Goal: Contribute content

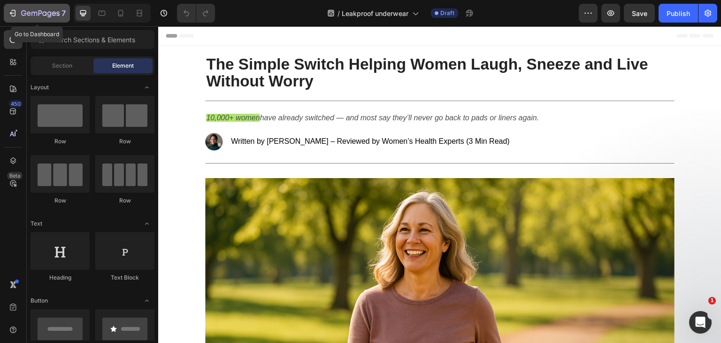
click at [11, 14] on icon "button" at bounding box center [12, 13] width 4 height 3
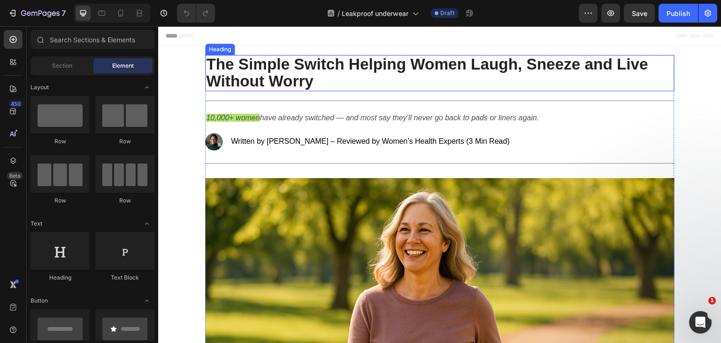
click at [321, 75] on h2 "The Simple Switch Helping Women Laugh, Sneeze and Live Without Worry" at bounding box center [439, 73] width 469 height 36
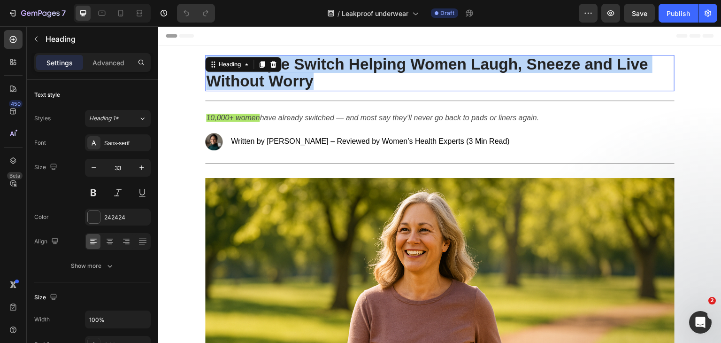
click at [321, 75] on p "The Simple Switch Helping Women Laugh, Sneeze and Live Without Worry" at bounding box center [439, 73] width 467 height 34
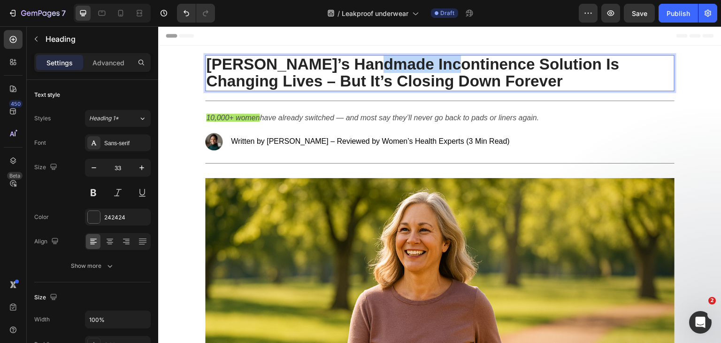
drag, startPoint x: 440, startPoint y: 64, endPoint x: 359, endPoint y: 65, distance: 80.7
click at [359, 65] on strong "[PERSON_NAME]’s Handmade Incontinence Solution Is Changing Lives – But It’s Clo…" at bounding box center [412, 72] width 413 height 34
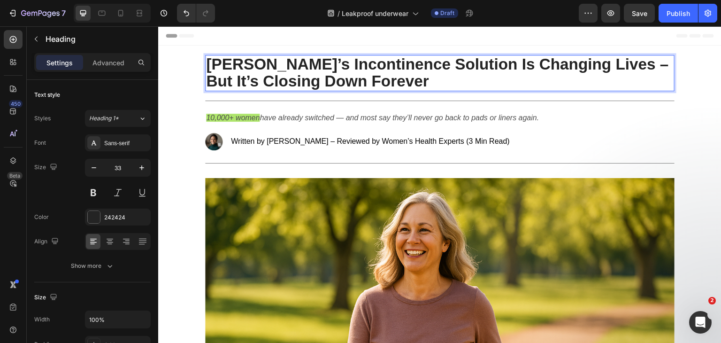
click at [450, 83] on p "[PERSON_NAME]’s Incontinence Solution Is Changing Lives – But It’s Closing Down…" at bounding box center [439, 73] width 467 height 34
click at [445, 80] on p "[PERSON_NAME]’s Incontinence Solution Is Changing Lives – But It’s Closing Down…" at bounding box center [439, 73] width 467 height 34
drag, startPoint x: 445, startPoint y: 80, endPoint x: 206, endPoint y: 67, distance: 238.7
click at [206, 67] on p "[PERSON_NAME]’s Incontinence Solution Is Changing Lives – But It’s Closing Down…" at bounding box center [439, 73] width 467 height 34
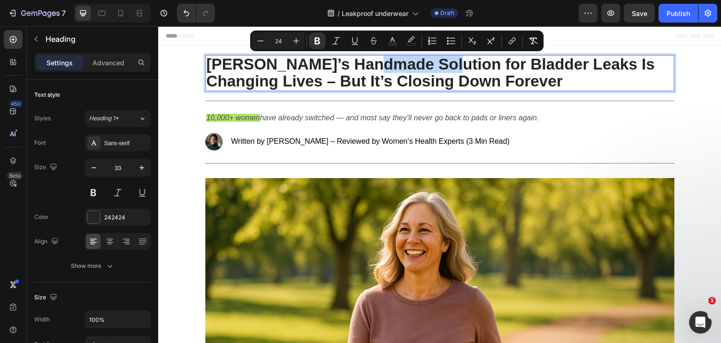
drag, startPoint x: 438, startPoint y: 61, endPoint x: 355, endPoint y: 68, distance: 83.3
click at [355, 68] on strong "Serena Melbourne’s Handmade Solution for Bladder Leaks Is Changing Lives – But …" at bounding box center [430, 72] width 449 height 34
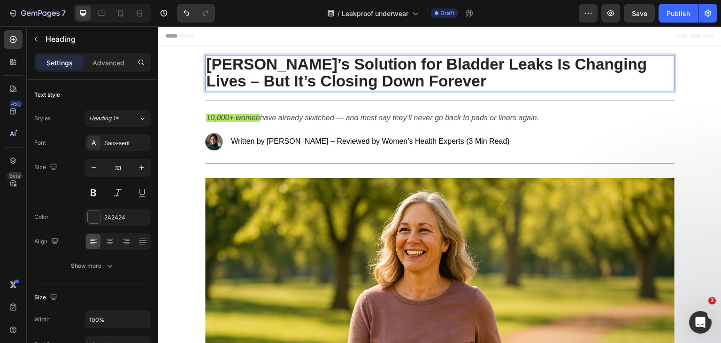
click at [532, 81] on p "Serena Melbourne’s Solution for Bladder Leaks Is Changing Lives – But It’s Clos…" at bounding box center [439, 73] width 467 height 34
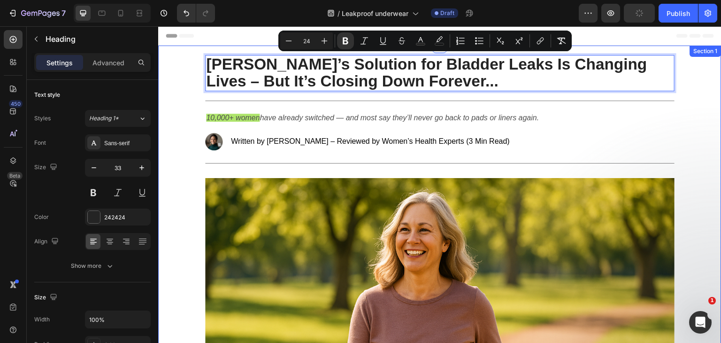
drag, startPoint x: 479, startPoint y: 84, endPoint x: 186, endPoint y: 53, distance: 294.4
copy strong "Serena Melbourne’s Solution for Bladder Leaks Is Changing Lives – But It’s Clos…"
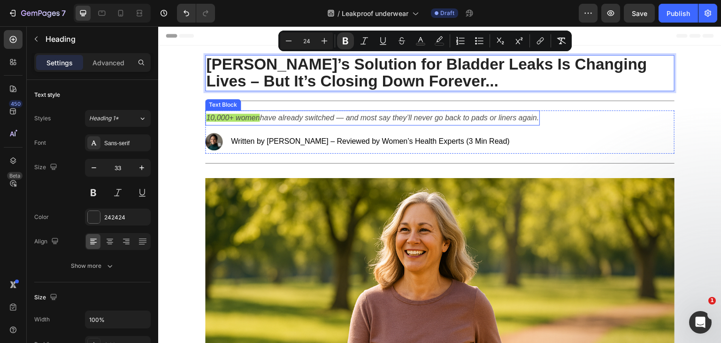
click at [366, 121] on icon "have already switched — and most say they’ll never go back to pads or liners ag…" at bounding box center [398, 118] width 279 height 8
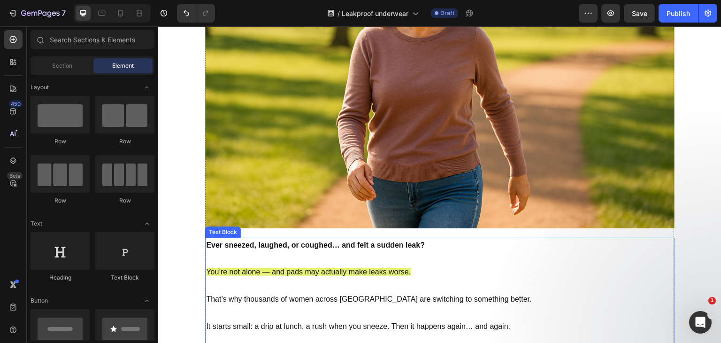
scroll to position [282, 0]
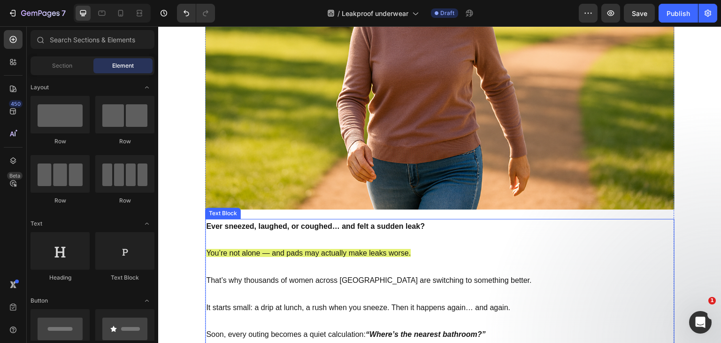
click at [348, 237] on p at bounding box center [439, 240] width 467 height 14
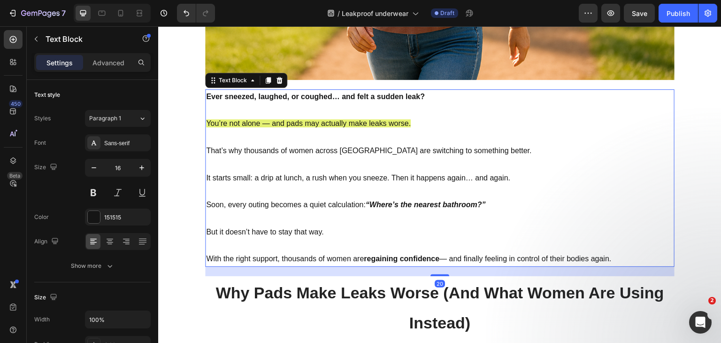
scroll to position [469, 0]
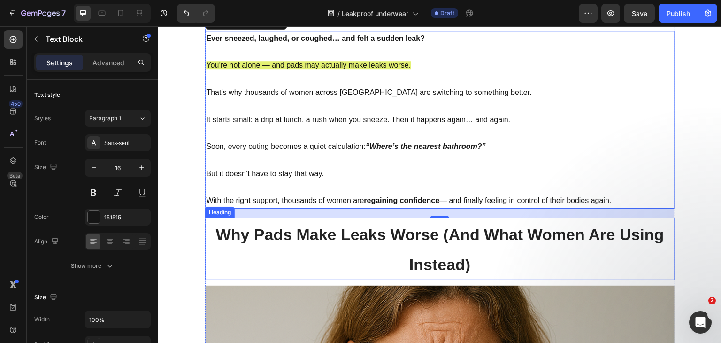
click at [347, 241] on strong "Why Pads Make Leaks Worse (And What Women Are Using Instead)" at bounding box center [439, 249] width 448 height 48
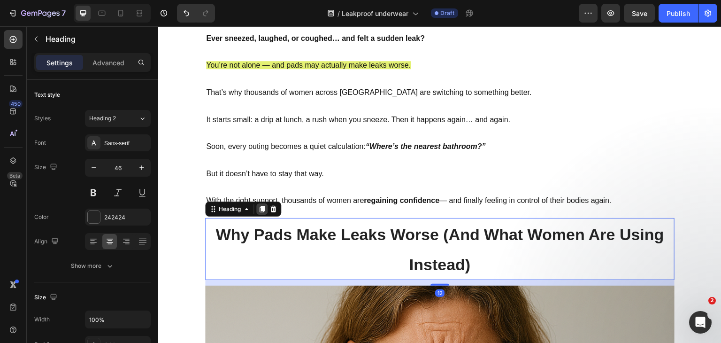
click at [258, 209] on icon at bounding box center [262, 209] width 8 height 8
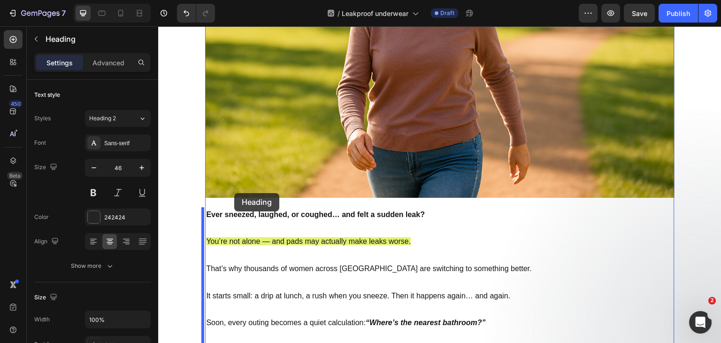
scroll to position [282, 0]
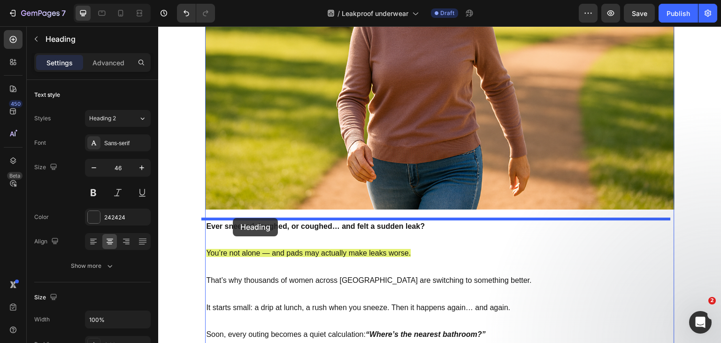
drag, startPoint x: 209, startPoint y: 276, endPoint x: 233, endPoint y: 218, distance: 62.7
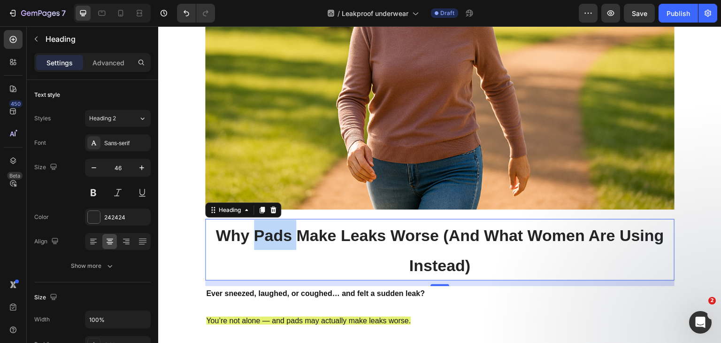
click at [264, 233] on strong "Why Pads Make Leaks Worse (And What Women Are Using Instead)" at bounding box center [439, 250] width 448 height 48
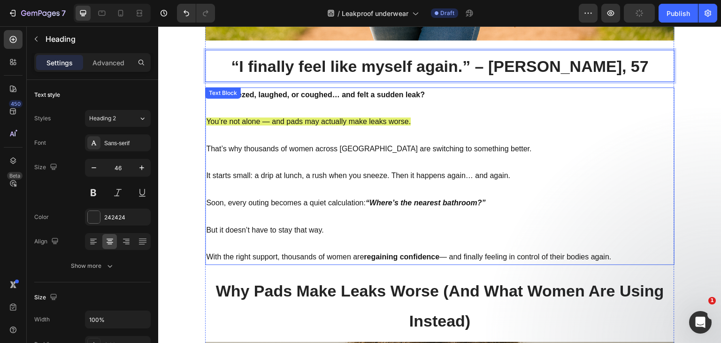
scroll to position [469, 0]
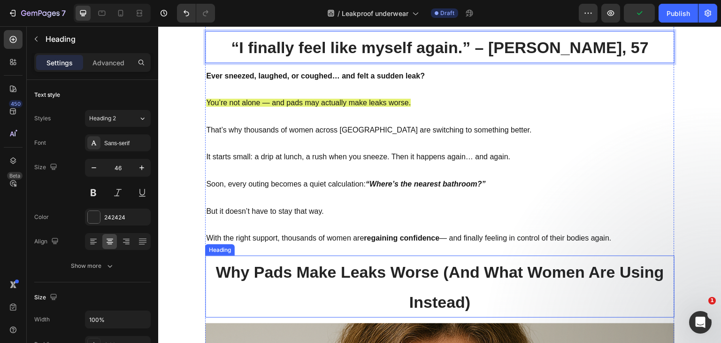
click at [252, 279] on strong "Why Pads Make Leaks Worse (And What Women Are Using Instead)" at bounding box center [439, 287] width 448 height 48
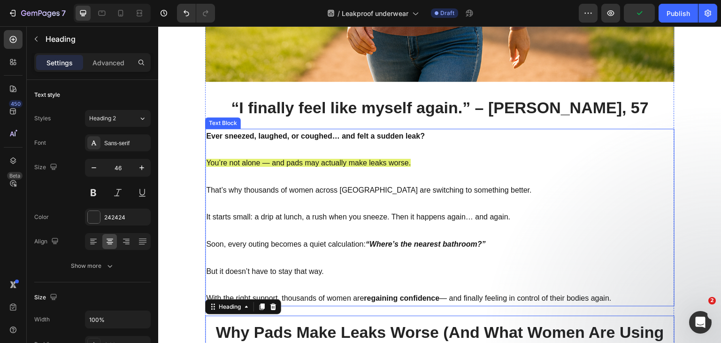
scroll to position [375, 0]
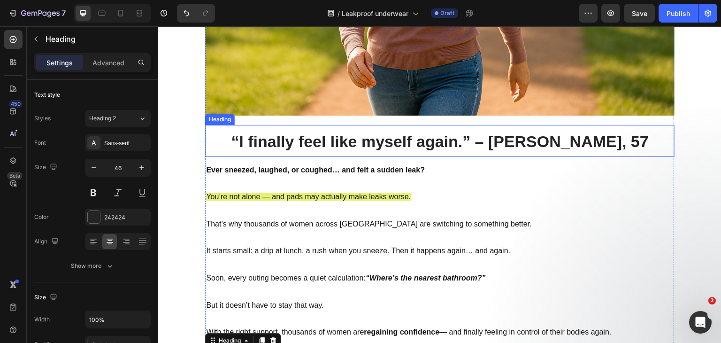
click at [301, 143] on strong "“I finally feel like myself again.” – Linda, 57" at bounding box center [440, 141] width 418 height 18
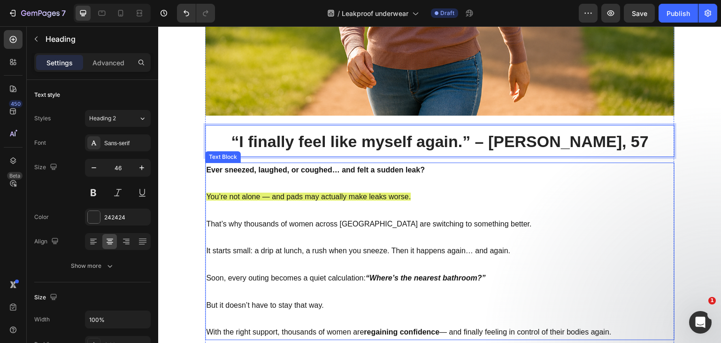
click at [320, 261] on p at bounding box center [439, 265] width 467 height 14
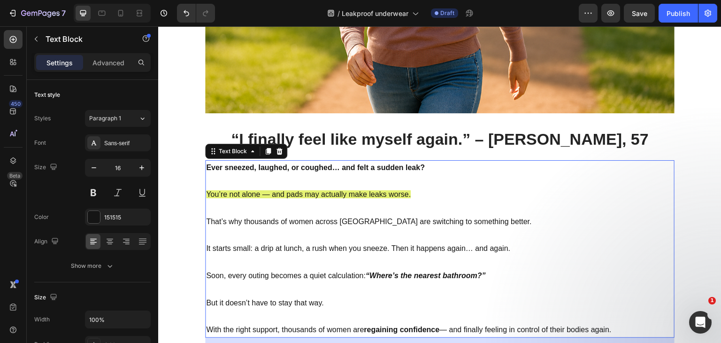
scroll to position [422, 0]
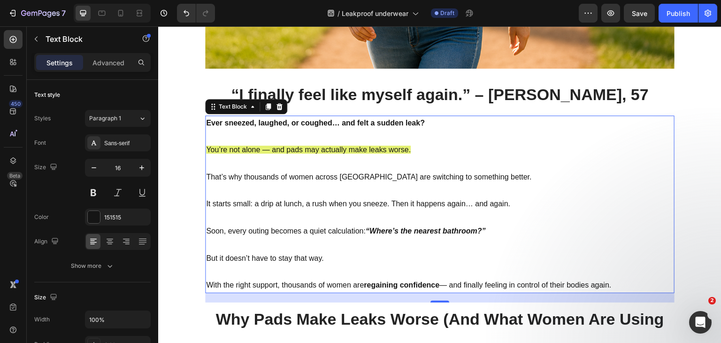
drag, startPoint x: 623, startPoint y: 284, endPoint x: 204, endPoint y: 125, distance: 448.8
click at [205, 125] on div "Ever sneezed, laughed, or coughed… and felt a sudden leak? You’re not alone — a…" at bounding box center [439, 203] width 469 height 177
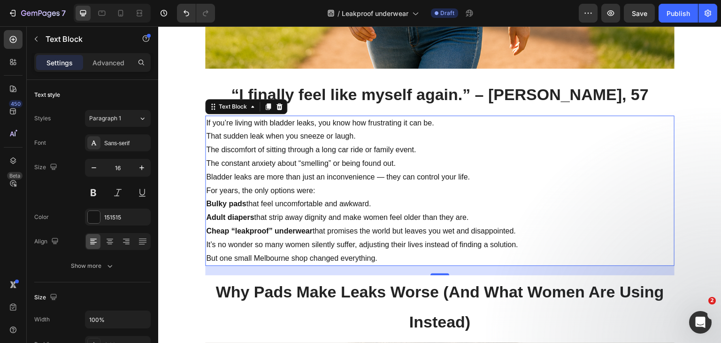
click at [439, 128] on p "If you’re living with bladder leaks, you know how frustrating it can be." at bounding box center [439, 123] width 467 height 14
click at [438, 126] on p "If you’re living with bladder leaks, you know how frustrating it can be." at bounding box center [439, 123] width 467 height 14
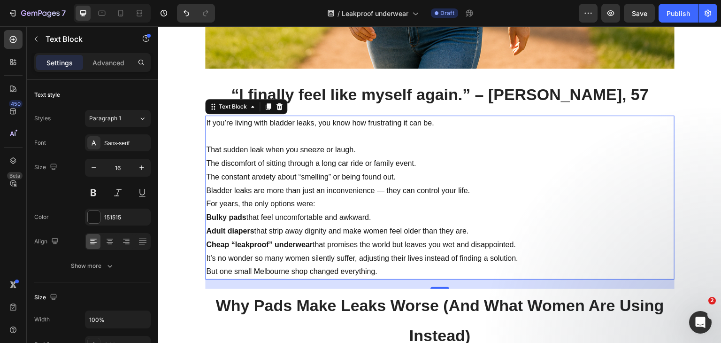
click at [388, 153] on p "That sudden leak when you sneeze or laugh. The discomfort of sitting through a …" at bounding box center [439, 163] width 467 height 40
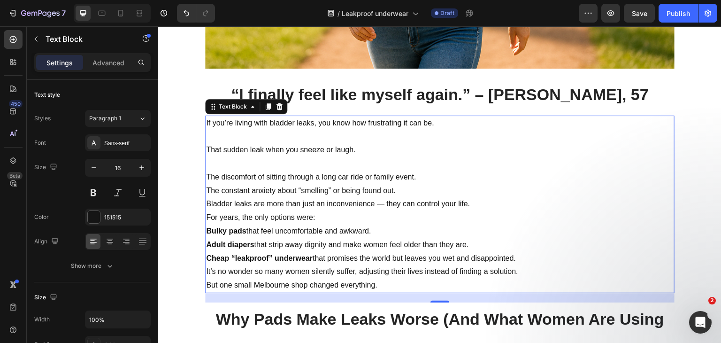
click at [426, 175] on p "⁠⁠⁠⁠⁠⁠⁠ The discomfort of sitting through a long car ride or family event. The …" at bounding box center [439, 177] width 467 height 40
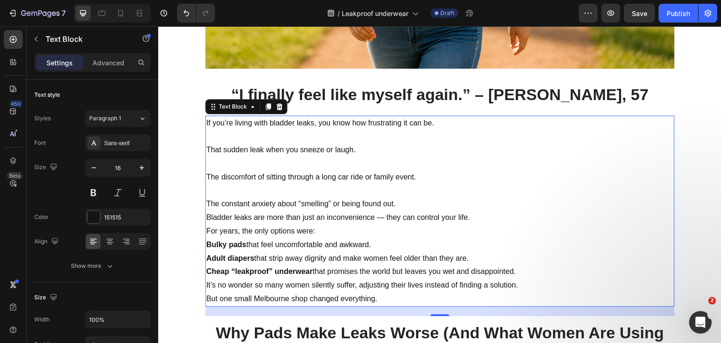
click at [404, 204] on p "⁠⁠⁠⁠⁠⁠⁠ The constant anxiety about “smelling” or being found out." at bounding box center [439, 197] width 467 height 27
click at [306, 189] on p "The constant anxiety about “smelling” or being found out." at bounding box center [439, 197] width 467 height 27
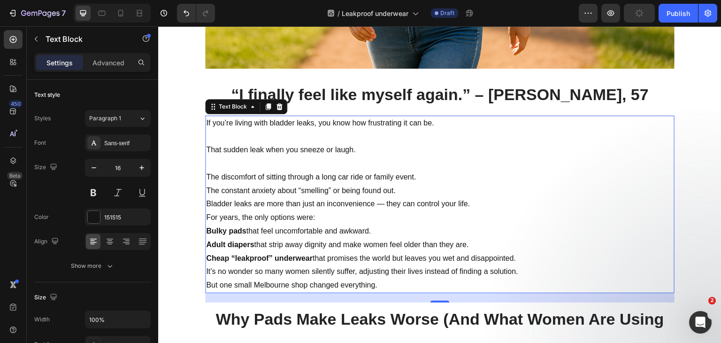
click at [290, 164] on p "The discomfort of sitting through a long car ride or family event. The constant…" at bounding box center [439, 177] width 467 height 40
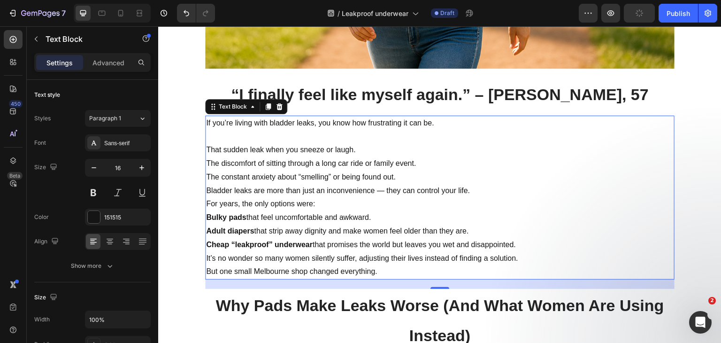
click at [272, 137] on p "Rich Text Editor. Editing area: main" at bounding box center [439, 137] width 467 height 14
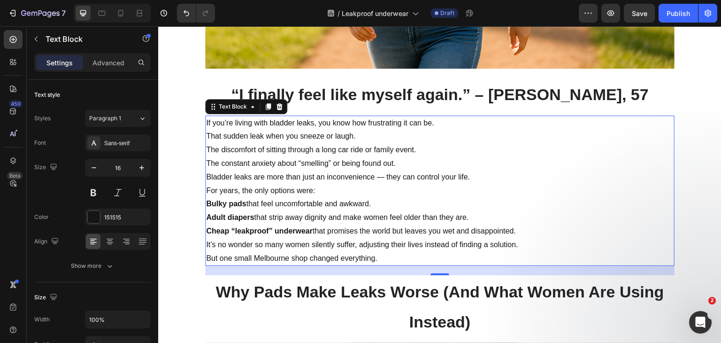
click at [409, 164] on p "That sudden leak when you sneeze or laugh. The discomfort of sitting through a …" at bounding box center [439, 150] width 467 height 40
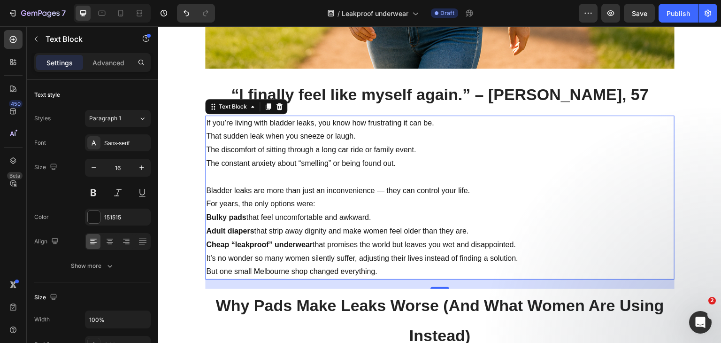
click at [483, 192] on p "Bladder leaks are more than just an inconvenience — they can control your life." at bounding box center [439, 191] width 467 height 14
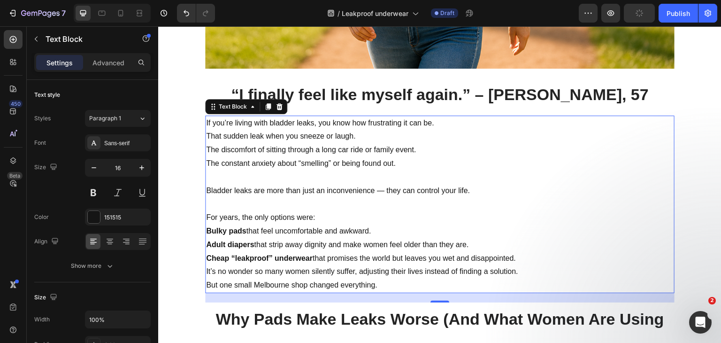
click at [441, 124] on p "If you’re living with bladder leaks, you know how frustrating it can be." at bounding box center [439, 123] width 467 height 14
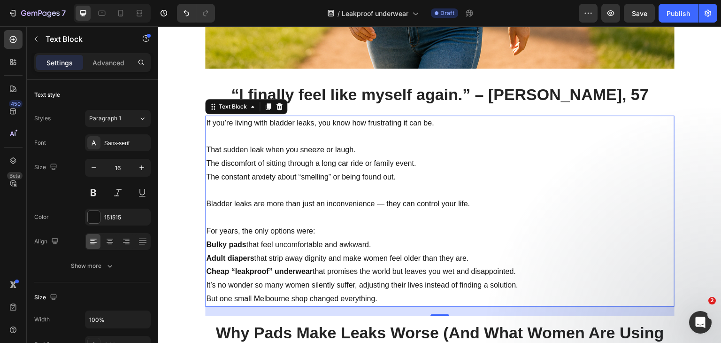
click at [327, 230] on p "For years, the only options were:" at bounding box center [439, 231] width 467 height 14
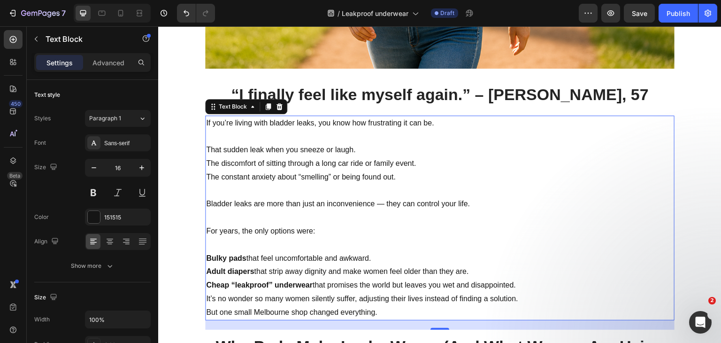
click at [519, 287] on p "Cheap “leakproof” underwear that promises the world but leaves you wet and disa…" at bounding box center [439, 285] width 467 height 14
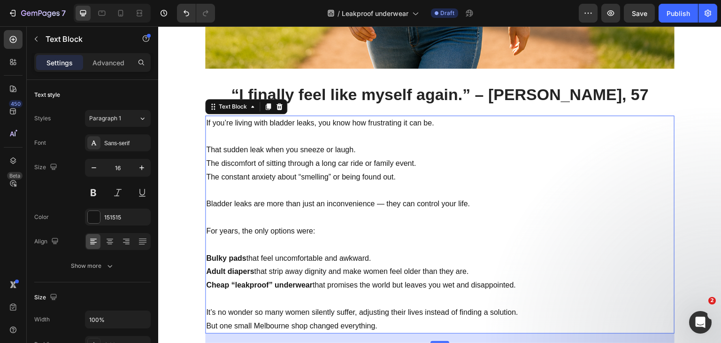
drag, startPoint x: 523, startPoint y: 287, endPoint x: 204, endPoint y: 258, distance: 320.8
click at [205, 258] on div "If you’re living with bladder leaks, you know how frustrating it can be. That s…" at bounding box center [439, 224] width 469 height 218
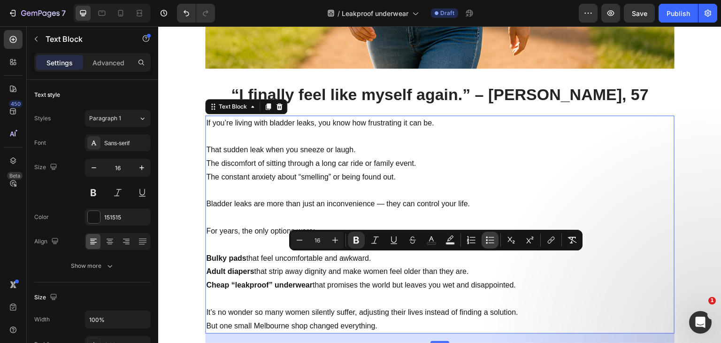
click at [490, 240] on icon "Editor contextual toolbar" at bounding box center [491, 239] width 6 height 0
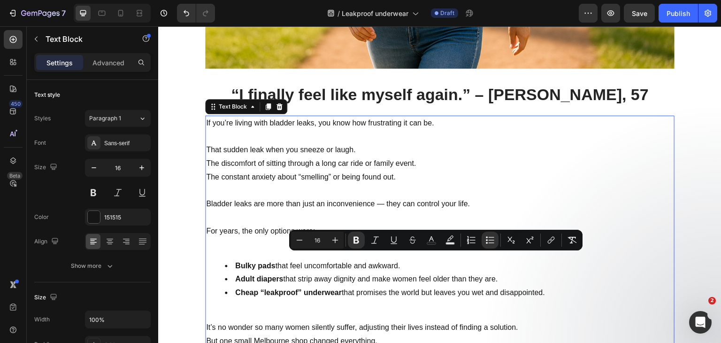
click at [374, 283] on li "Adult diapers that strip away dignity and make women feel older than they are." at bounding box center [449, 279] width 449 height 14
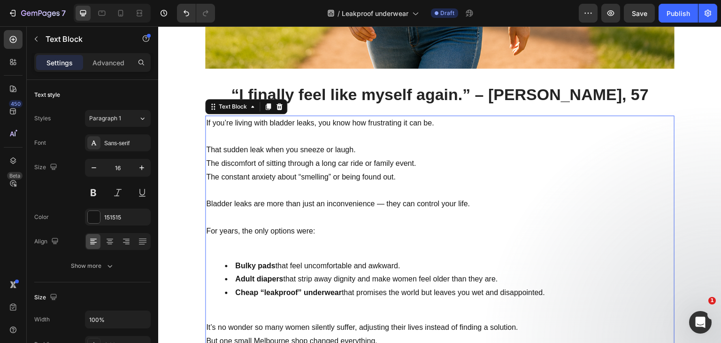
click at [287, 249] on p "Rich Text Editor. Editing area: main" at bounding box center [439, 245] width 467 height 14
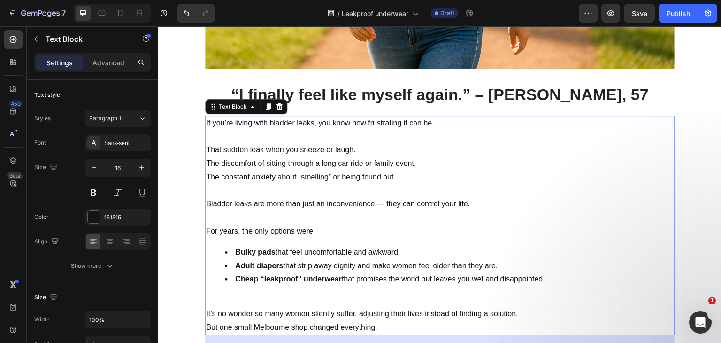
click at [249, 214] on p "Rich Text Editor. Editing area: main" at bounding box center [439, 218] width 467 height 14
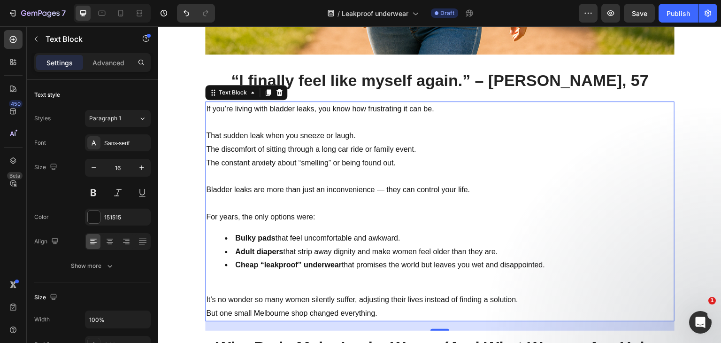
scroll to position [469, 0]
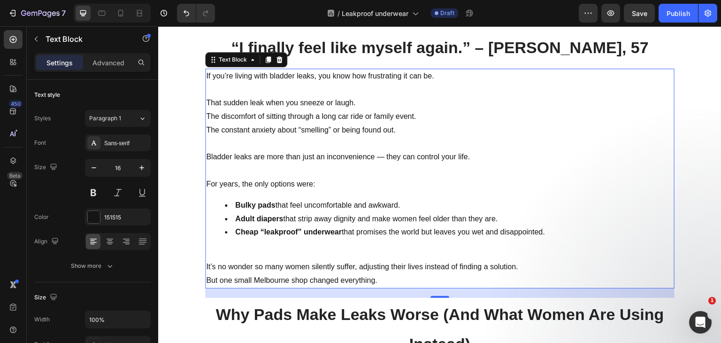
click at [242, 253] on p "Rich Text Editor. Editing area: main" at bounding box center [439, 253] width 467 height 14
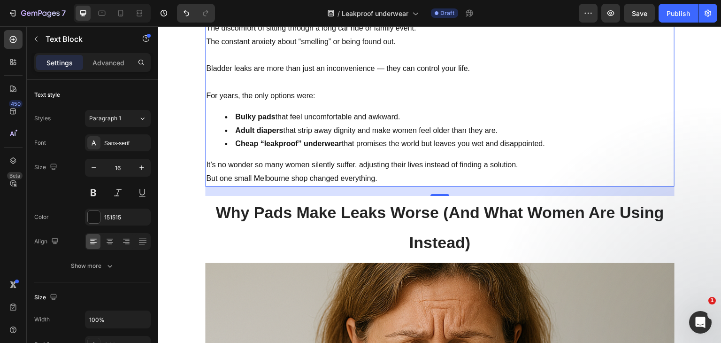
scroll to position [563, 0]
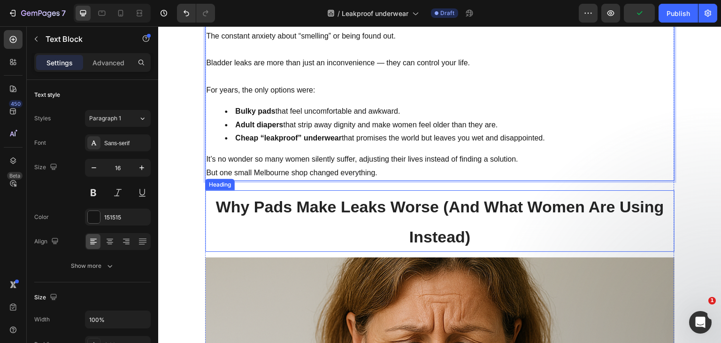
click at [388, 206] on strong "Why Pads Make Leaks Worse (And What Women Are Using Instead)" at bounding box center [439, 222] width 448 height 48
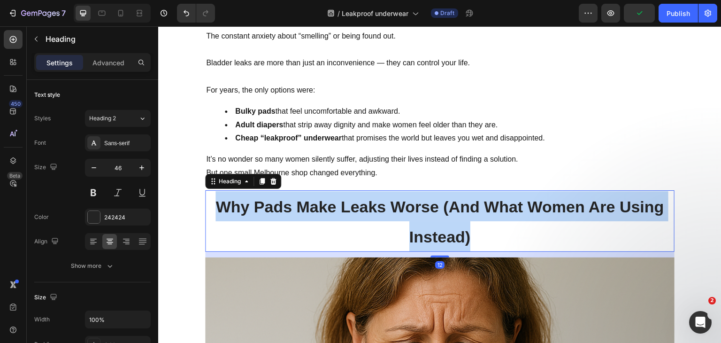
click at [388, 206] on strong "Why Pads Make Leaks Worse (And What Women Are Using Instead)" at bounding box center [439, 222] width 448 height 48
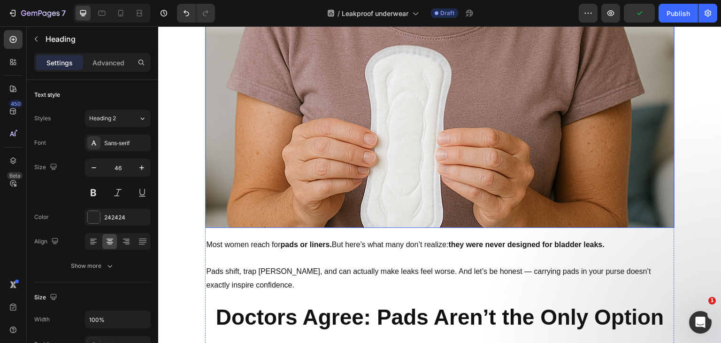
scroll to position [1126, 0]
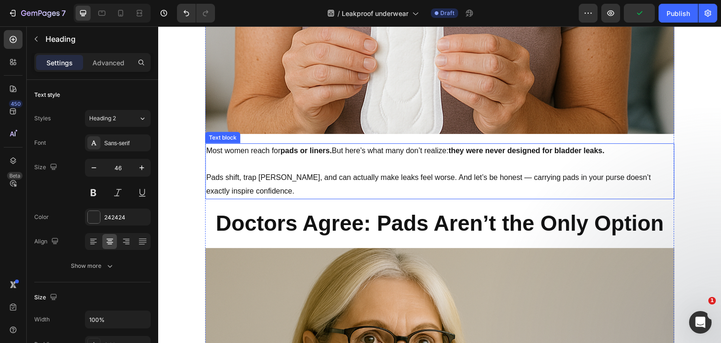
click at [342, 173] on p "Pads shift, trap [PERSON_NAME], and can actually make leaks feel worse. And let…" at bounding box center [439, 184] width 467 height 27
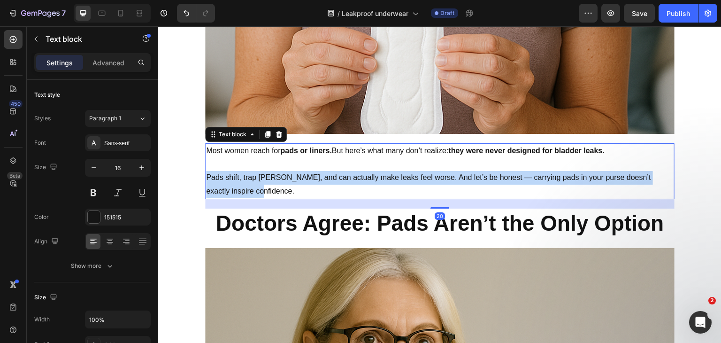
click at [342, 173] on p "Pads shift, trap [PERSON_NAME], and can actually make leaks feel worse. And let…" at bounding box center [439, 184] width 467 height 27
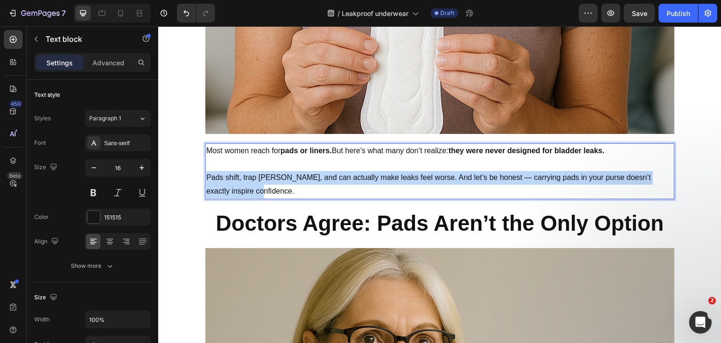
click at [342, 173] on p "Pads shift, trap [PERSON_NAME], and can actually make leaks feel worse. And let…" at bounding box center [439, 184] width 467 height 27
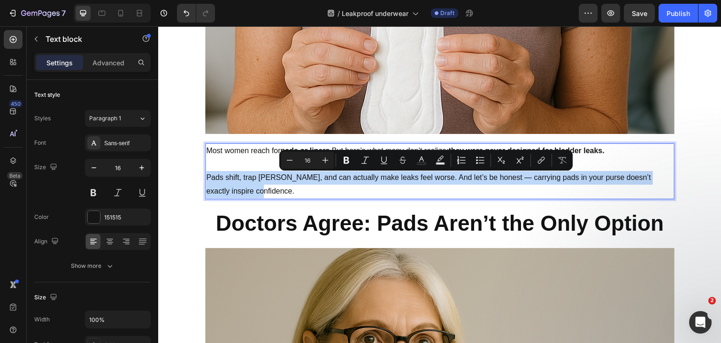
click at [245, 193] on p "Pads shift, trap [PERSON_NAME], and can actually make leaks feel worse. And let…" at bounding box center [439, 184] width 467 height 27
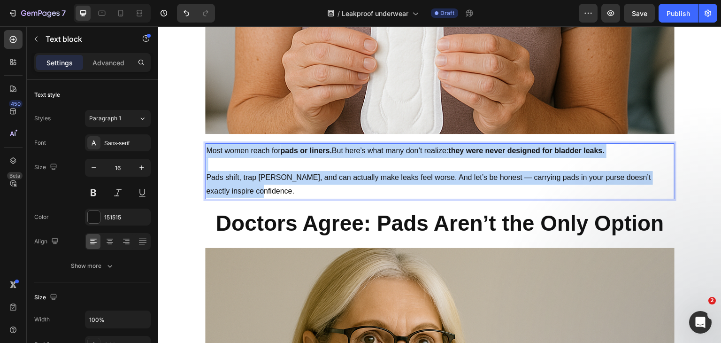
drag, startPoint x: 256, startPoint y: 191, endPoint x: 205, endPoint y: 156, distance: 62.1
click at [205, 156] on div "Most women reach for pads or liners. But here’s what many don’t realize: they w…" at bounding box center [439, 171] width 469 height 56
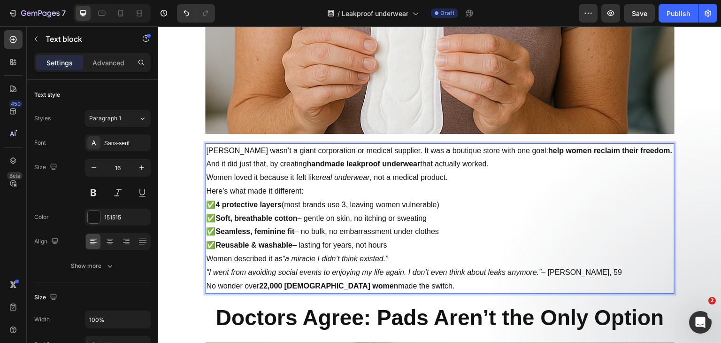
click at [297, 158] on p "Serena Melbourne wasn’t a giant corporation or medical supplier. It was a bouti…" at bounding box center [439, 151] width 467 height 14
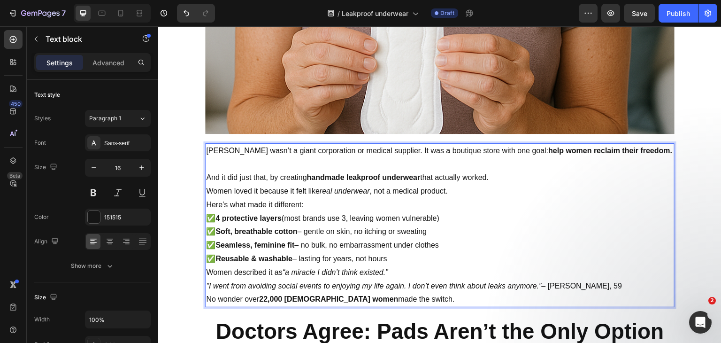
click at [505, 184] on p "And it did just that, by creating handmade leakproof underwear that actually wo…" at bounding box center [439, 178] width 467 height 14
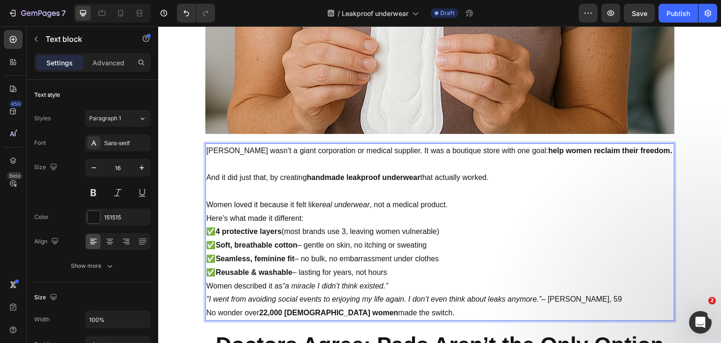
click at [457, 212] on p "Women loved it because it felt like real underwear , not a medical product." at bounding box center [439, 205] width 467 height 14
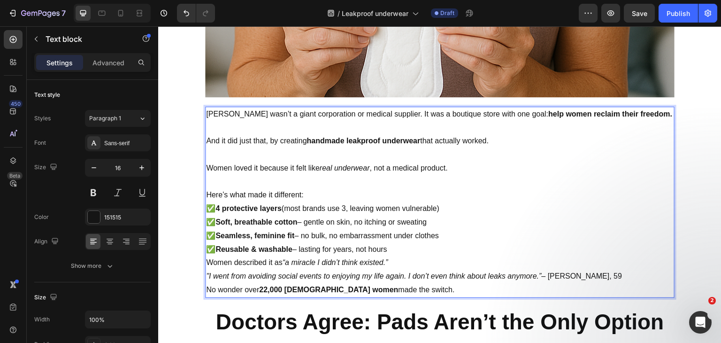
scroll to position [1220, 0]
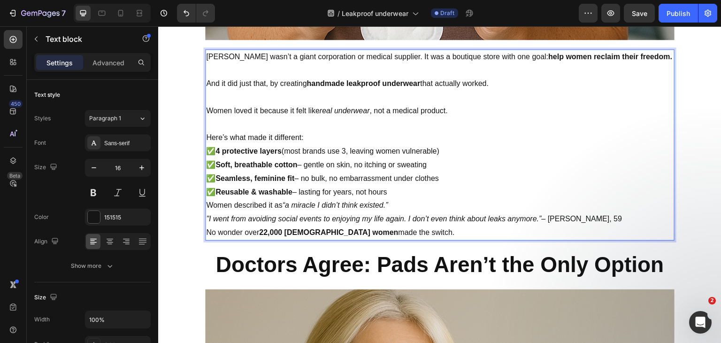
click at [404, 198] on p "✅ 4 protective layers (most brands use 3, leaving women vulnerable) ✅ Soft, bre…" at bounding box center [439, 172] width 467 height 54
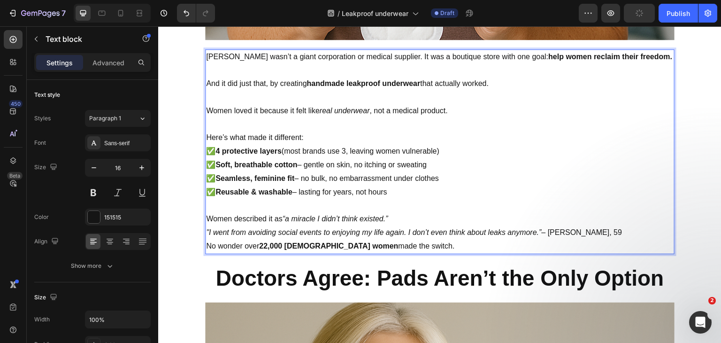
click at [399, 226] on p "Women described it as “a miracle I didn’t think existed.”" at bounding box center [439, 219] width 467 height 14
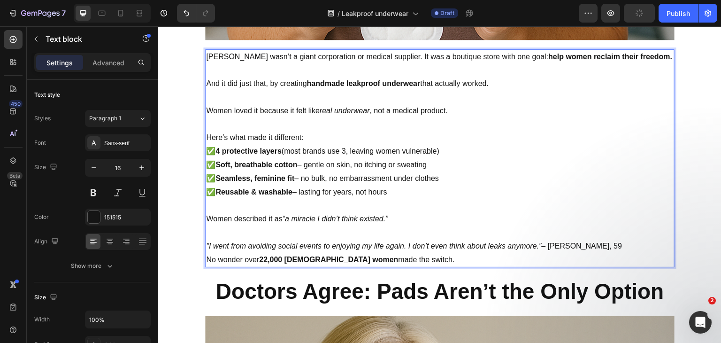
click at [588, 253] on p ""I went from avoiding social events to enjoying my life again. I don’t even thi…" at bounding box center [439, 246] width 467 height 14
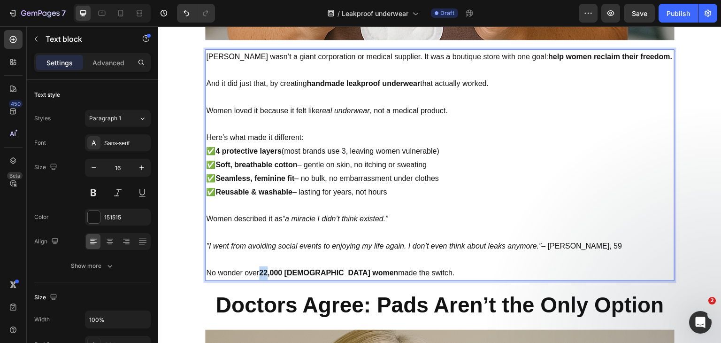
drag, startPoint x: 264, startPoint y: 285, endPoint x: 258, endPoint y: 283, distance: 6.4
click at [259, 276] on strong "22,000 Australian women" at bounding box center [328, 272] width 139 height 8
click at [448, 267] on p "Rich Text Editor. Editing area: main" at bounding box center [439, 260] width 467 height 14
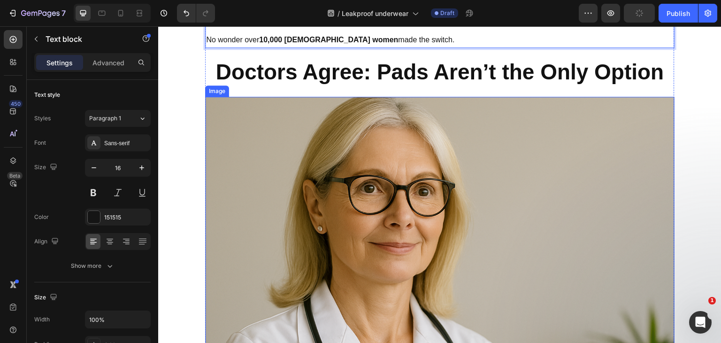
scroll to position [1361, 0]
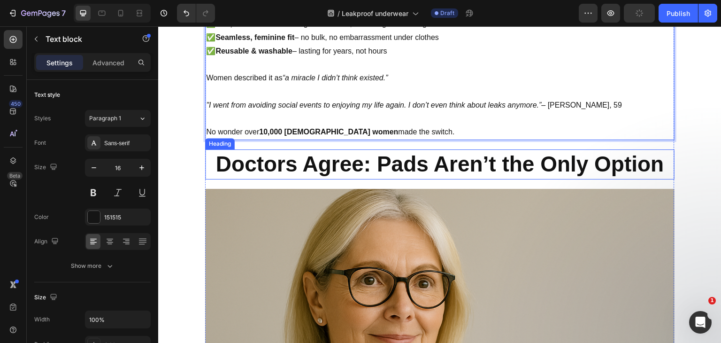
click at [384, 176] on strong "Doctors Agree: Pads Aren’t the Only Option" at bounding box center [439, 164] width 448 height 24
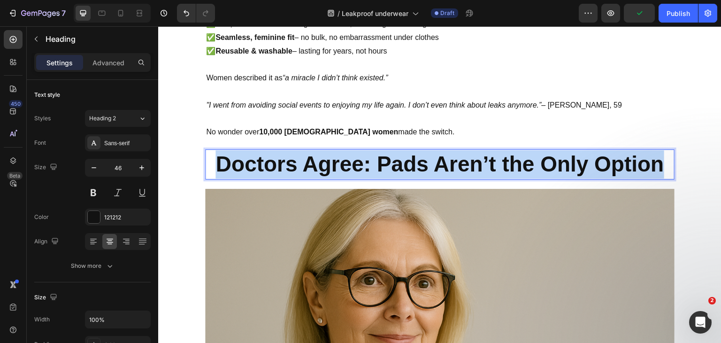
click at [384, 176] on strong "Doctors Agree: Pads Aren’t the Only Option" at bounding box center [439, 164] width 448 height 24
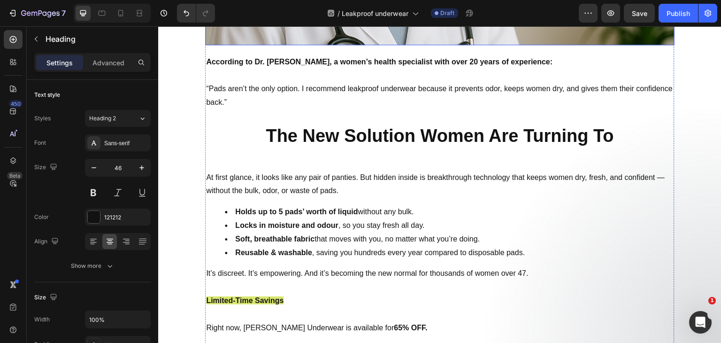
scroll to position [1830, 0]
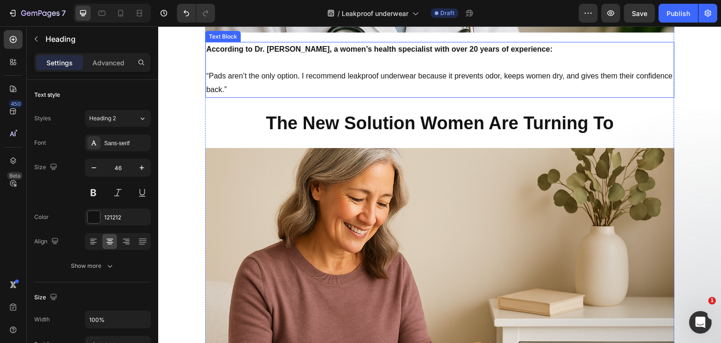
click at [317, 90] on p "“Pads aren’t the only option. I recommend leakproof underwear because it preven…" at bounding box center [439, 82] width 467 height 27
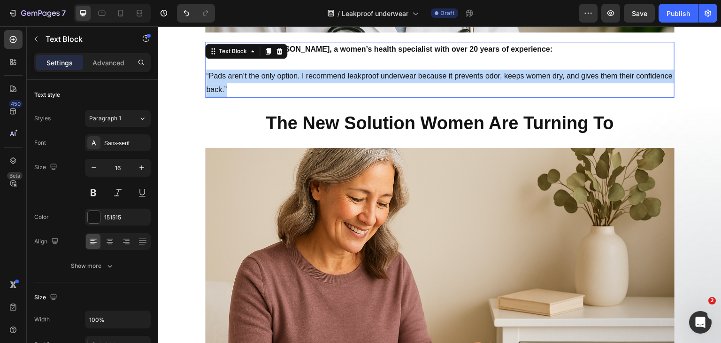
click at [317, 90] on p "“Pads aren’t the only option. I recommend leakproof underwear because it preven…" at bounding box center [439, 82] width 467 height 27
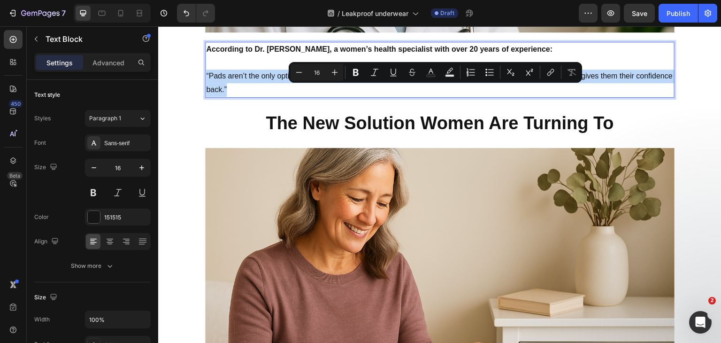
click at [260, 97] on p "“Pads aren’t the only option. I recommend leakproof underwear because it preven…" at bounding box center [439, 82] width 467 height 27
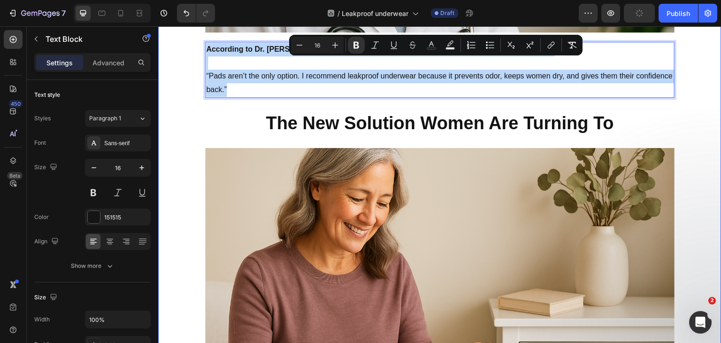
drag, startPoint x: 206, startPoint y: 83, endPoint x: 199, endPoint y: 64, distance: 20.2
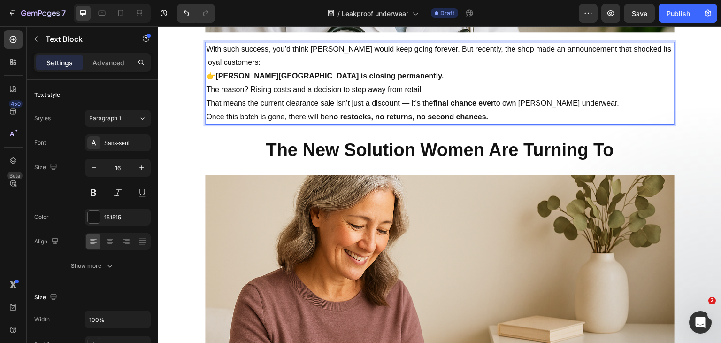
click at [267, 70] on p "With such success, you’d think Serena Melbourne would keep going forever. But r…" at bounding box center [439, 56] width 467 height 27
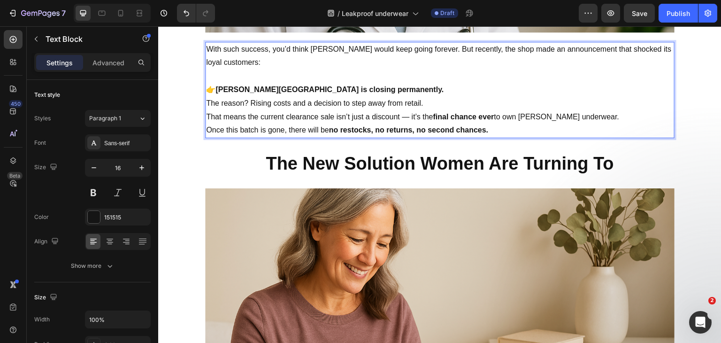
click at [375, 97] on p "👉 Serena Melbourne is closing permanently." at bounding box center [439, 90] width 467 height 14
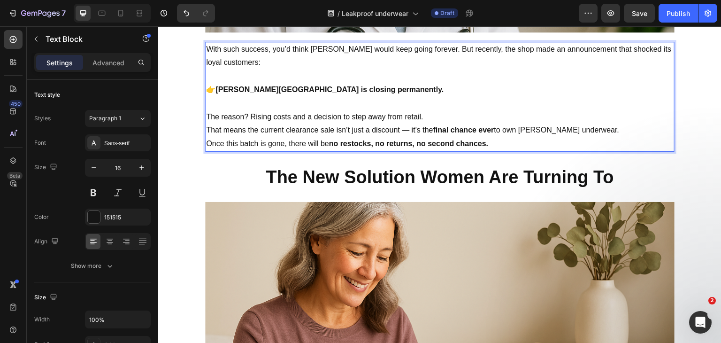
click at [442, 124] on p "The reason? Rising costs and a decision to step away from retail." at bounding box center [439, 117] width 467 height 14
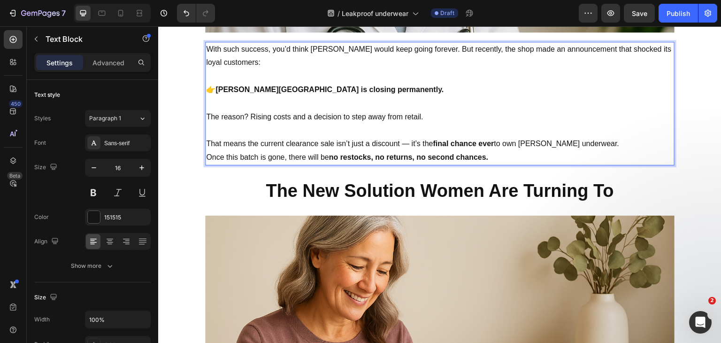
click at [631, 151] on p "That means the current clearance sale isn’t just a discount — it’s the final ch…" at bounding box center [439, 144] width 467 height 14
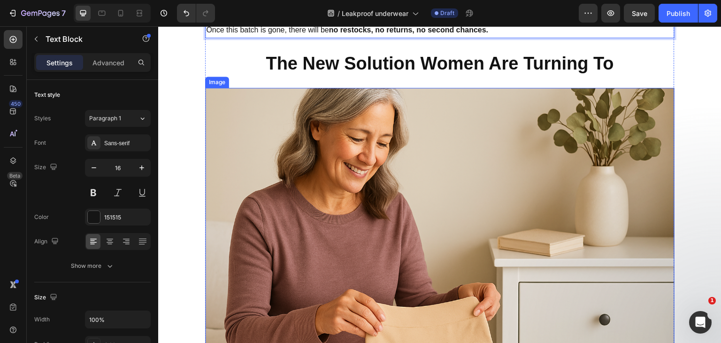
scroll to position [1877, 0]
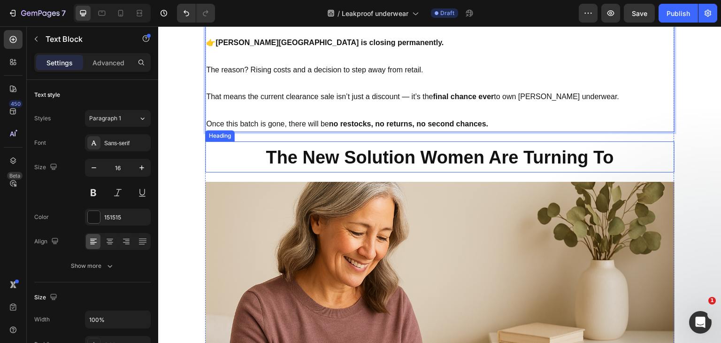
click at [410, 167] on strong "The New Solution Women Are Turning To" at bounding box center [440, 157] width 348 height 20
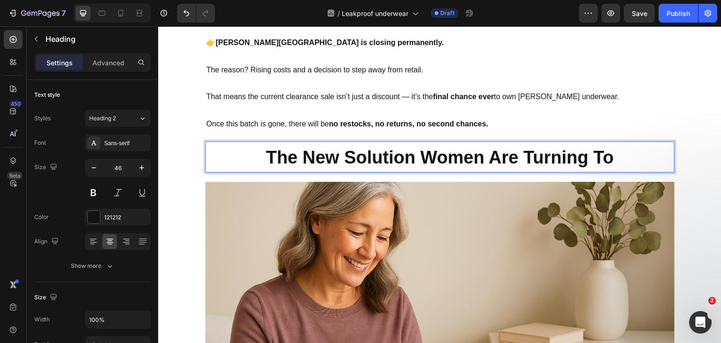
click at [410, 167] on strong "The New Solution Women Are Turning To" at bounding box center [440, 157] width 348 height 20
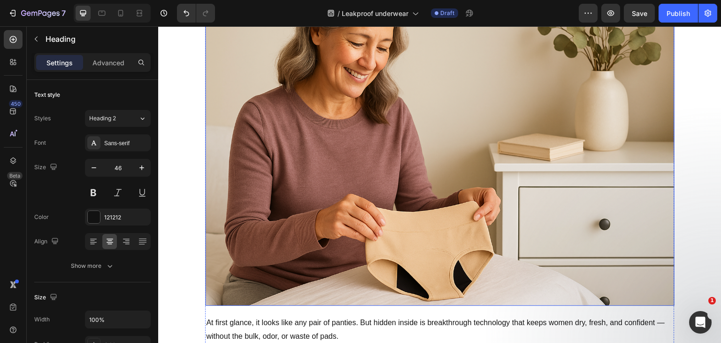
scroll to position [2205, 0]
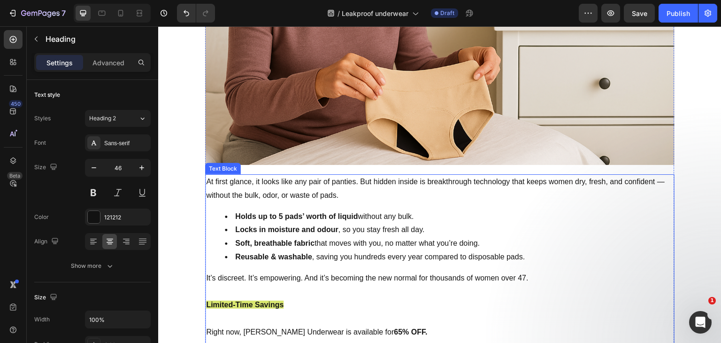
click at [506, 250] on li "Soft, breathable fabric that moves with you, no matter what you’re doing." at bounding box center [449, 243] width 449 height 14
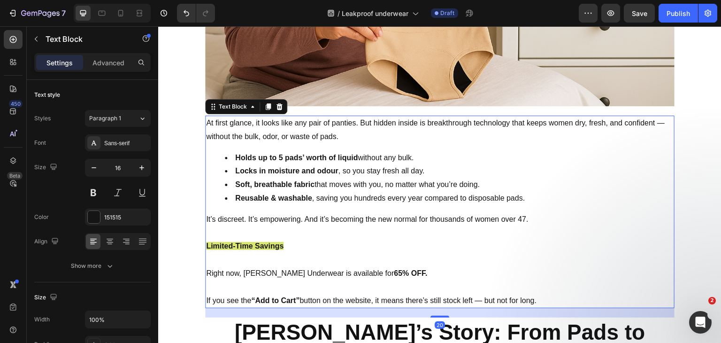
scroll to position [2299, 0]
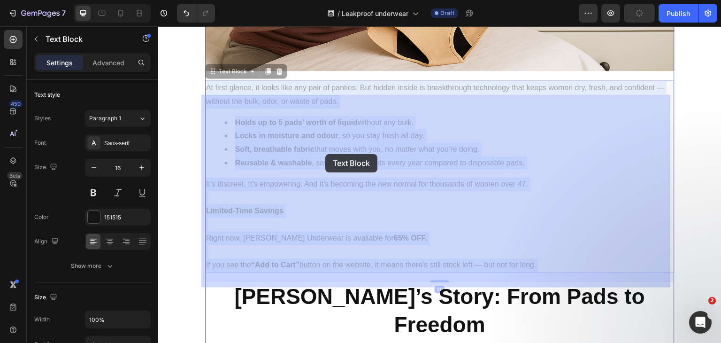
drag, startPoint x: 533, startPoint y: 198, endPoint x: 325, endPoint y: 154, distance: 212.1
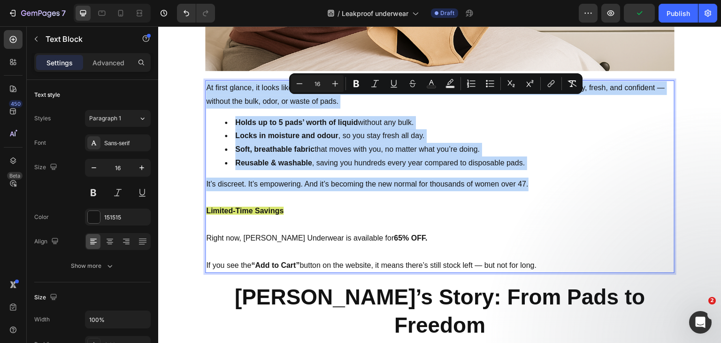
drag, startPoint x: 518, startPoint y: 196, endPoint x: 205, endPoint y: 103, distance: 326.5
click at [205, 103] on div "At first glance, it looks like any pair of panties. But hidden inside is breakt…" at bounding box center [439, 176] width 469 height 192
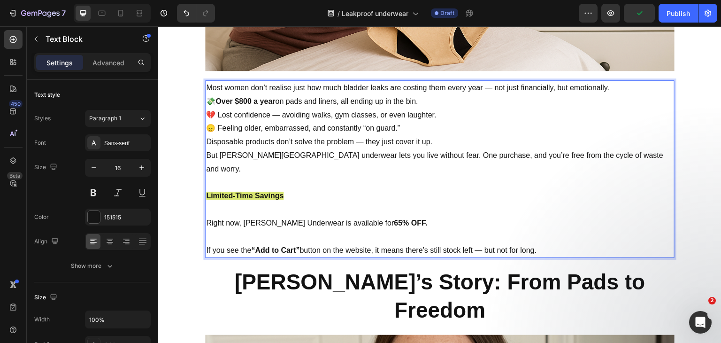
click at [613, 95] on p "Most women don’t realise just how much bladder leaks are costing them every yea…" at bounding box center [439, 88] width 467 height 14
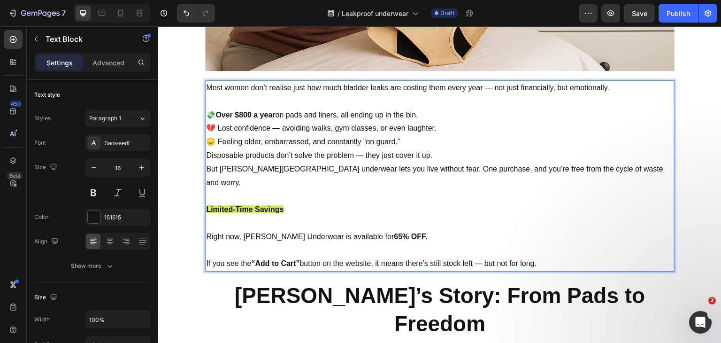
click at [412, 149] on p "💸 Over $800 a year on pads and liners, all ending up in the bin. 💔 Lost confide…" at bounding box center [439, 128] width 467 height 40
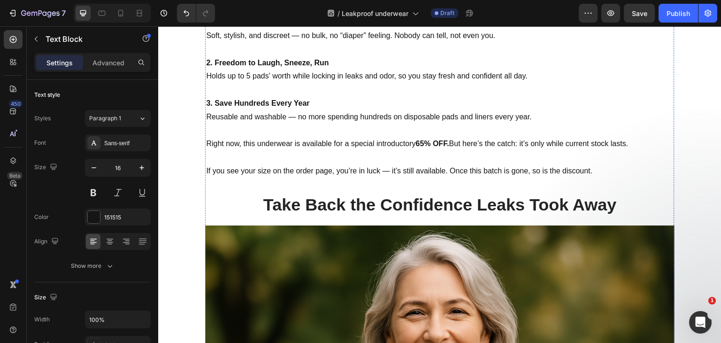
scroll to position [4082, 0]
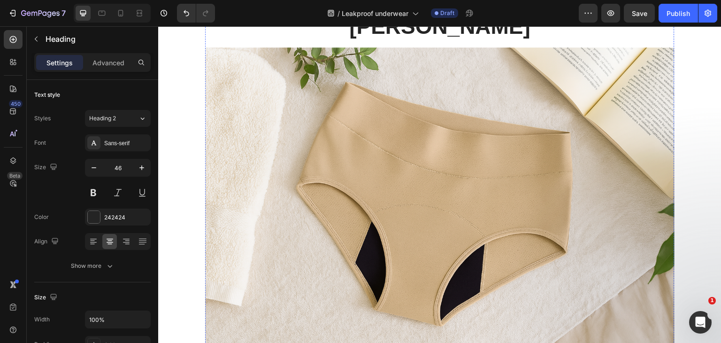
scroll to position [4458, 0]
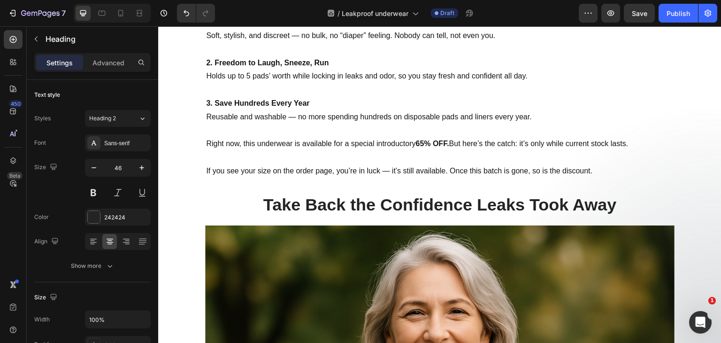
drag, startPoint x: 395, startPoint y: 298, endPoint x: 204, endPoint y: 191, distance: 219.1
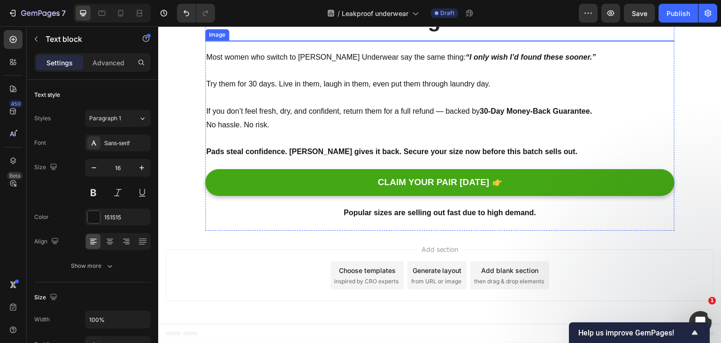
scroll to position [6585, 0]
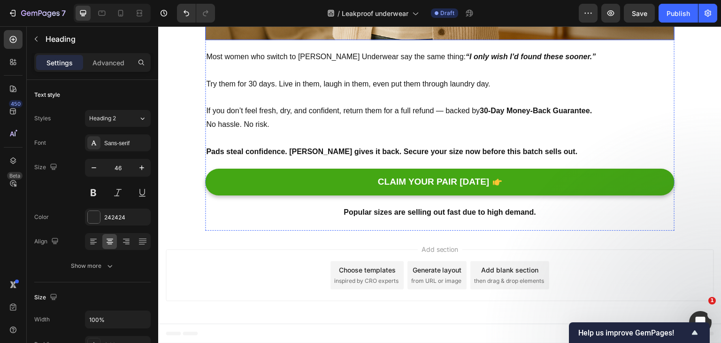
scroll to position [6960, 0]
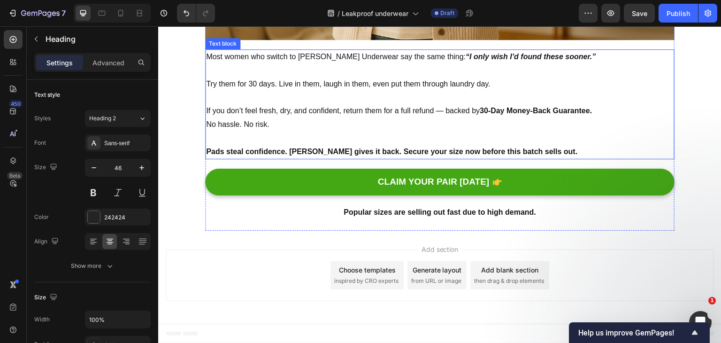
drag, startPoint x: 540, startPoint y: 166, endPoint x: 549, endPoint y: 174, distance: 12.0
click at [540, 145] on p at bounding box center [439, 138] width 467 height 14
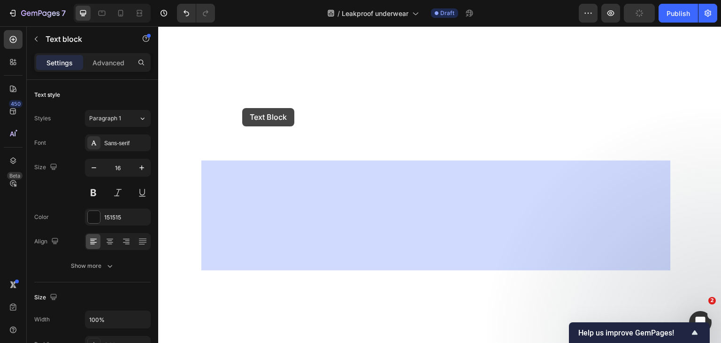
drag, startPoint x: 551, startPoint y: 175, endPoint x: 242, endPoint y: 108, distance: 316.1
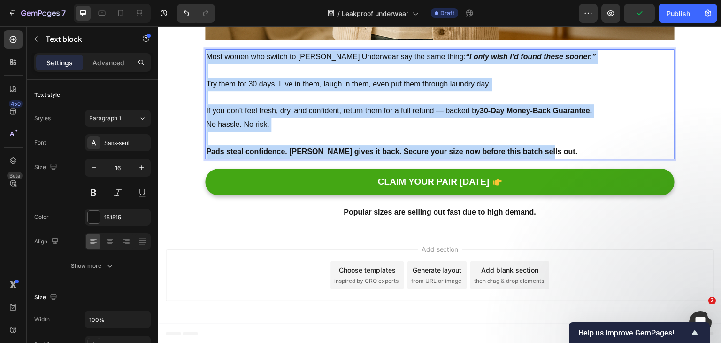
drag, startPoint x: 541, startPoint y: 178, endPoint x: 203, endPoint y: 85, distance: 351.0
click at [205, 85] on div "Most women who switch to Serena Leakproof Underwear say the same thing: “I only…" at bounding box center [439, 104] width 469 height 110
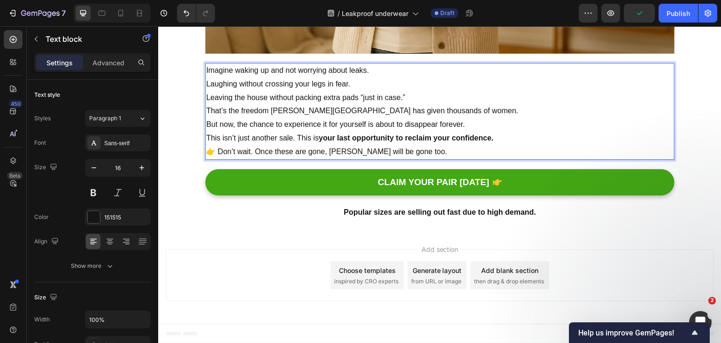
click at [399, 87] on p "Imagine waking up and not worrying about leaks. Laughing without crossing your …" at bounding box center [439, 84] width 467 height 40
click at [427, 104] on p "Imagine waking up and not worrying about leaks. Laughing without crossing your …" at bounding box center [439, 84] width 467 height 40
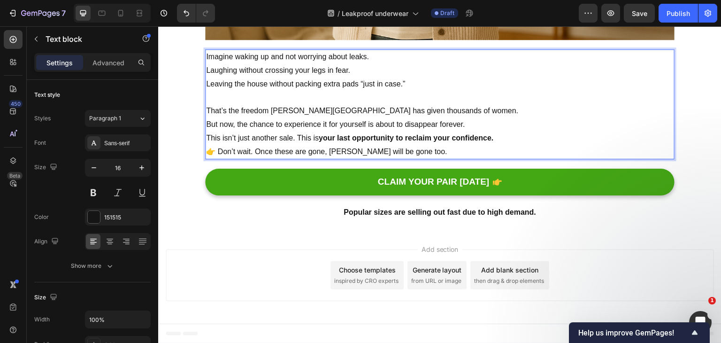
click at [451, 118] on p "That’s the freedom Serena Melbourne has given thousands of women." at bounding box center [439, 111] width 467 height 14
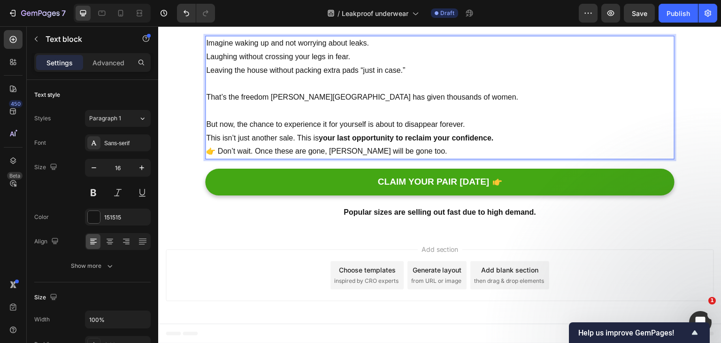
click at [466, 131] on p "But now, the chance to experience it for yourself is about to disappear forever." at bounding box center [439, 125] width 467 height 14
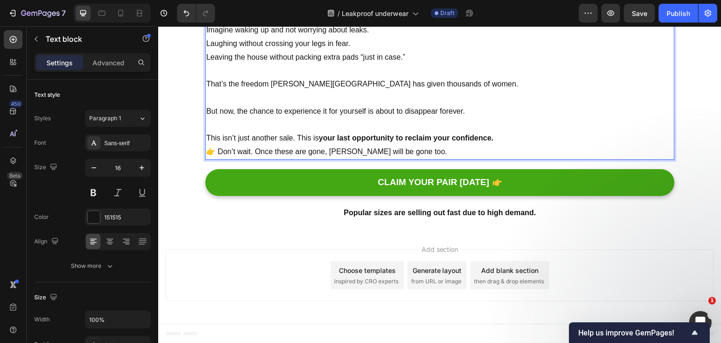
click at [501, 145] on p "This isn’t just another sale. This is your last opportunity to reclaim your con…" at bounding box center [439, 138] width 467 height 14
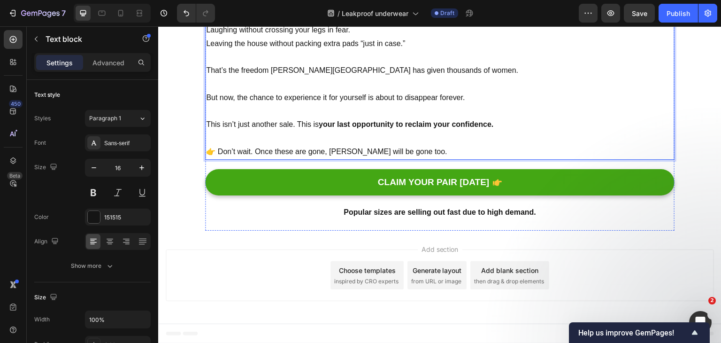
scroll to position [6350, 0]
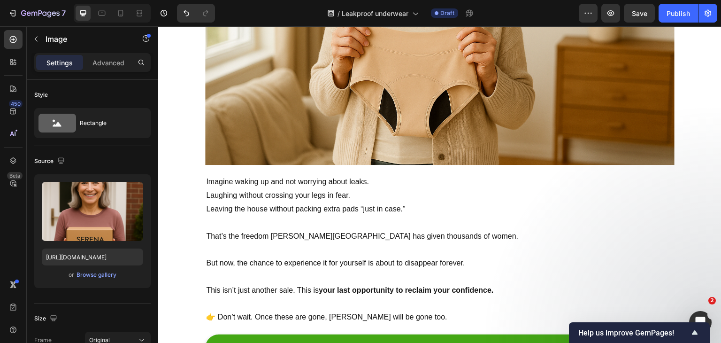
scroll to position [5975, 0]
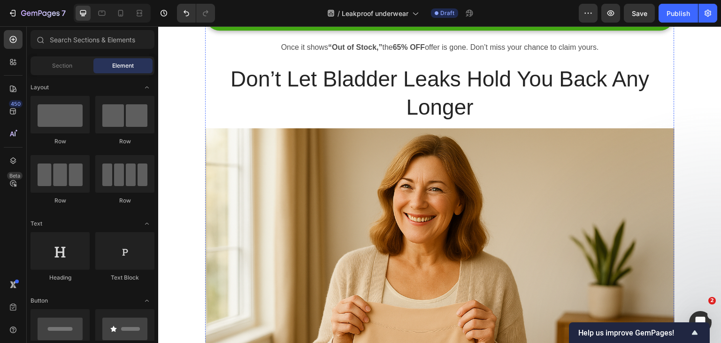
scroll to position [5224, 0]
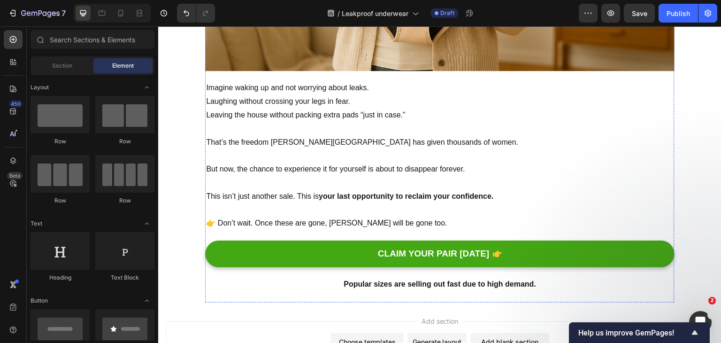
scroll to position [4989, 0]
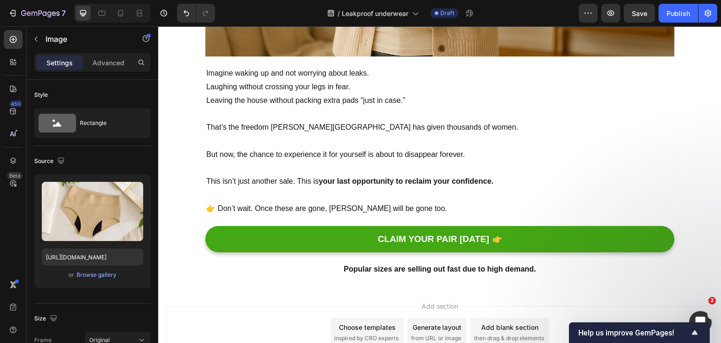
scroll to position [4661, 0]
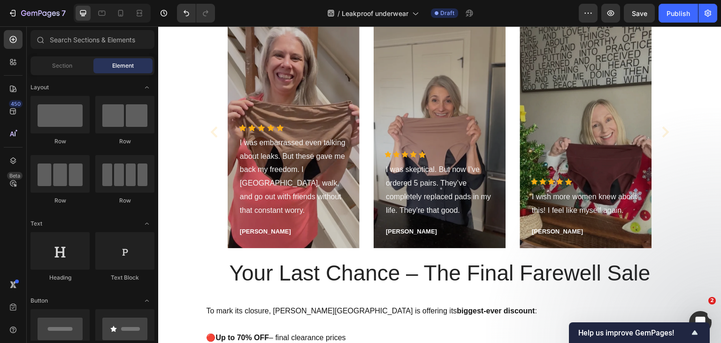
scroll to position [3305, 0]
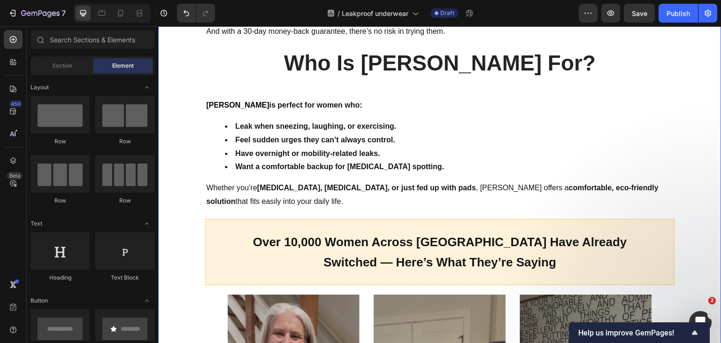
click at [525, 161] on img at bounding box center [439, 244] width 469 height 313
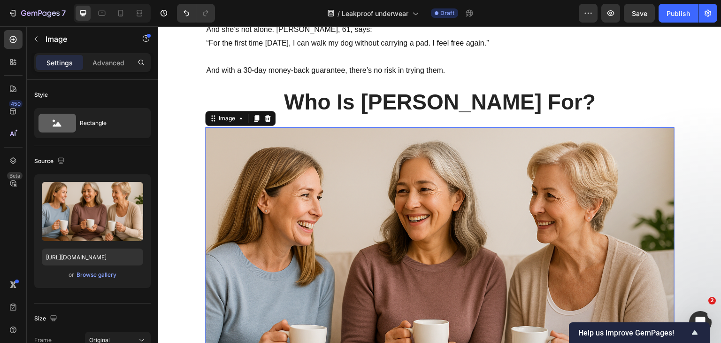
scroll to position [3258, 0]
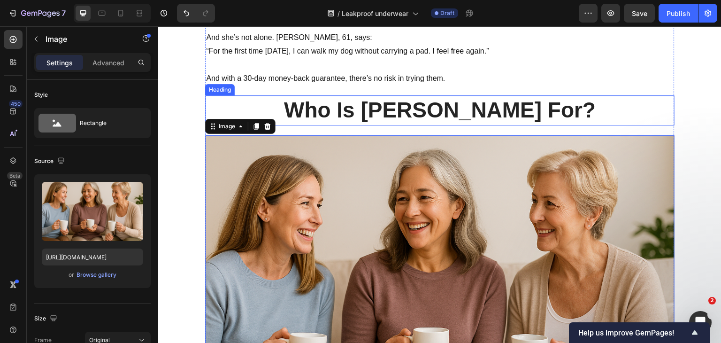
click at [420, 98] on strong "Who Is [PERSON_NAME] For?" at bounding box center [440, 110] width 312 height 24
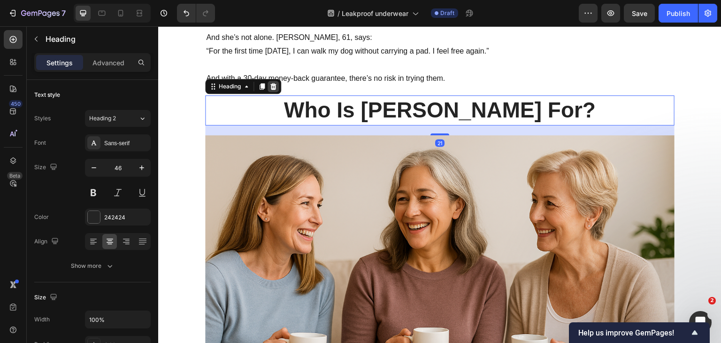
click at [270, 83] on icon at bounding box center [273, 86] width 6 height 7
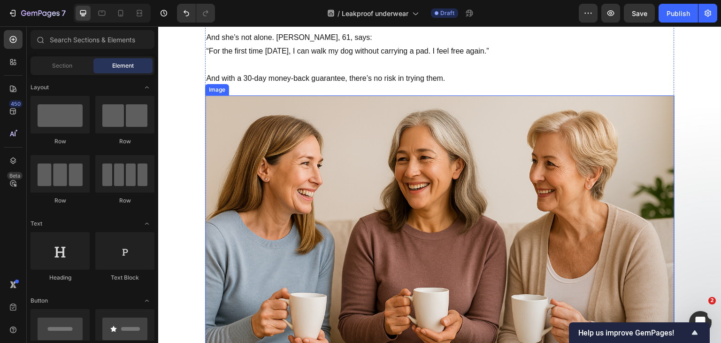
click at [284, 116] on img at bounding box center [439, 251] width 469 height 313
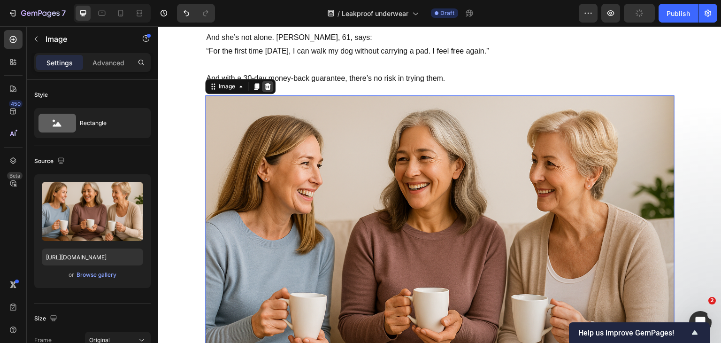
click at [264, 83] on icon at bounding box center [268, 87] width 8 height 8
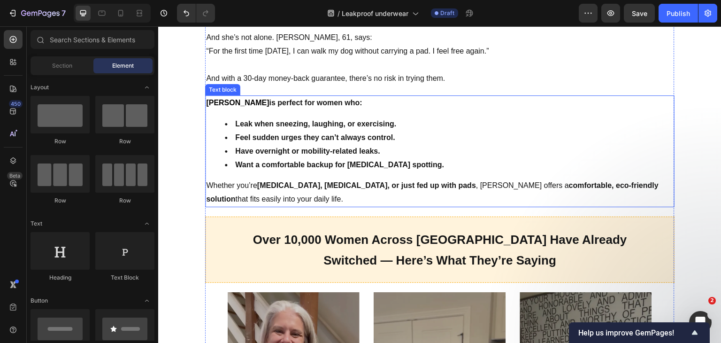
click at [273, 133] on strong "Feel sudden urges they can’t always control." at bounding box center [315, 137] width 160 height 8
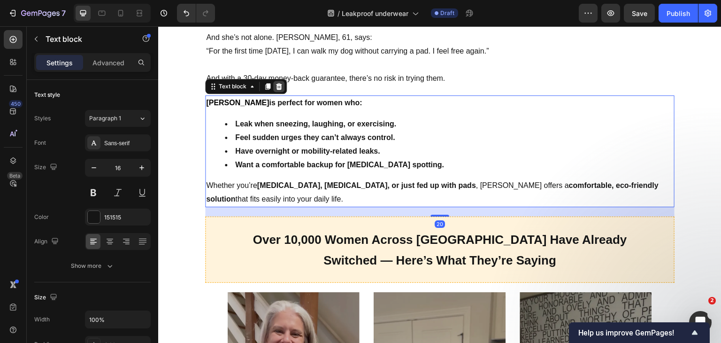
click at [276, 83] on icon at bounding box center [279, 86] width 6 height 7
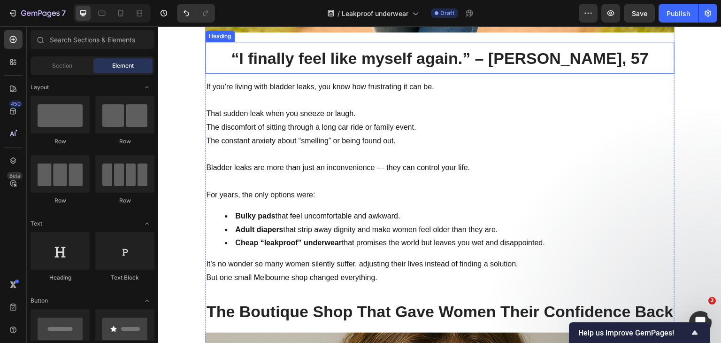
scroll to position [271, 0]
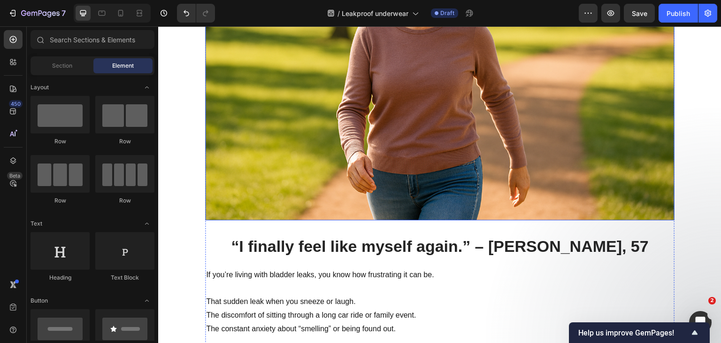
click at [355, 117] on img at bounding box center [439, 63] width 469 height 313
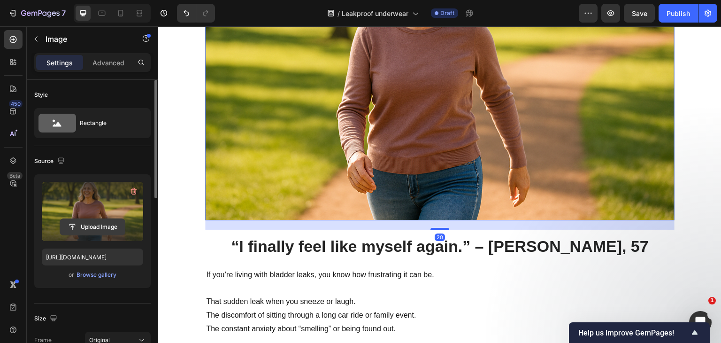
click at [91, 227] on input "file" at bounding box center [92, 227] width 65 height 16
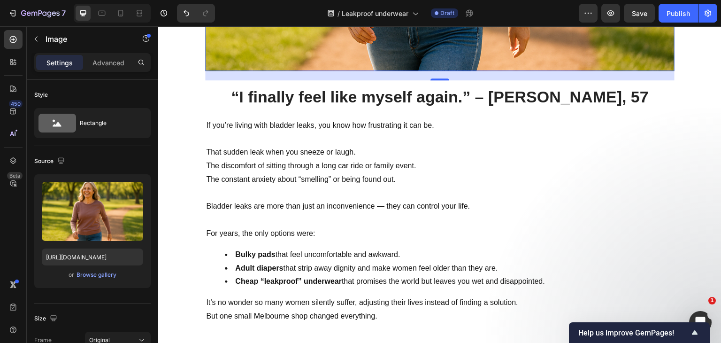
scroll to position [422, 0]
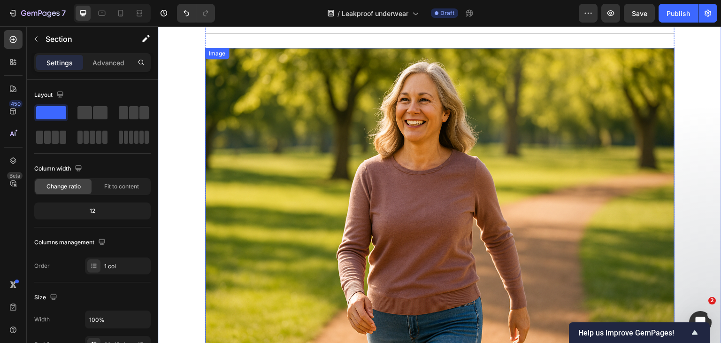
scroll to position [188, 0]
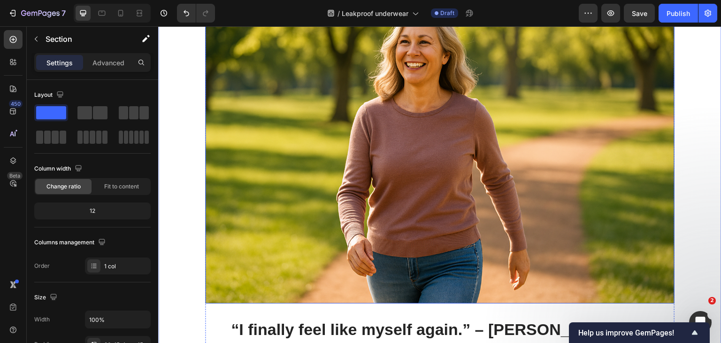
click at [530, 168] on img at bounding box center [439, 146] width 469 height 313
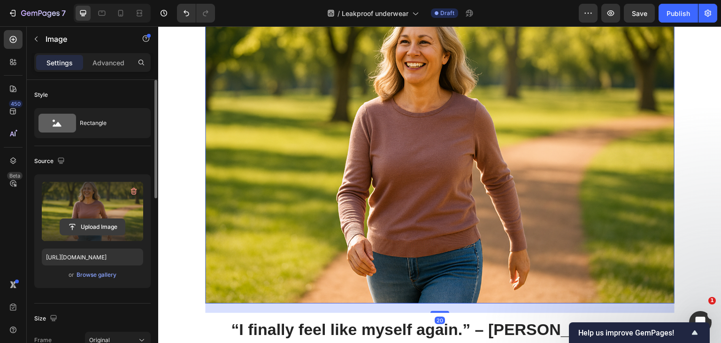
click at [86, 227] on input "file" at bounding box center [92, 227] width 65 height 16
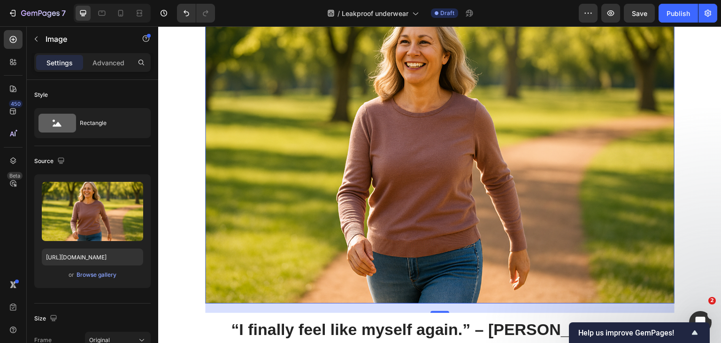
click at [412, 134] on img at bounding box center [439, 146] width 469 height 313
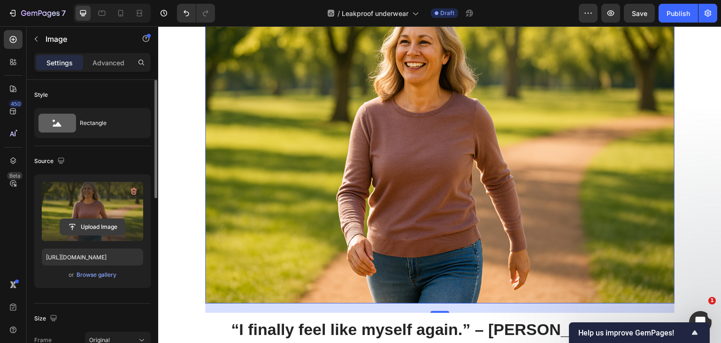
click at [113, 222] on input "file" at bounding box center [92, 227] width 65 height 16
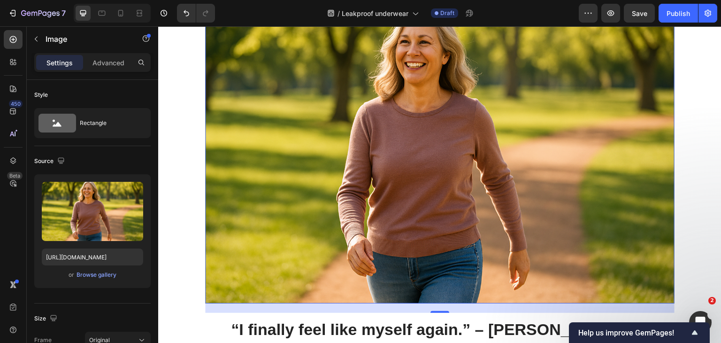
scroll to position [94, 0]
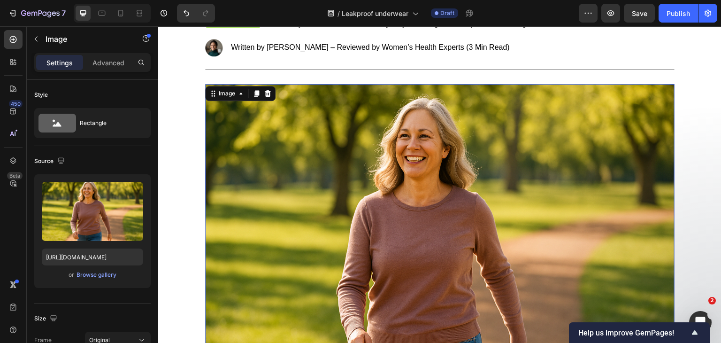
click at [386, 151] on img at bounding box center [439, 240] width 469 height 313
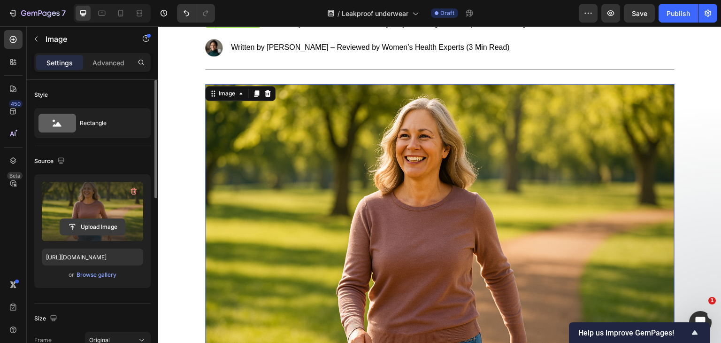
click at [99, 222] on input "file" at bounding box center [92, 227] width 65 height 16
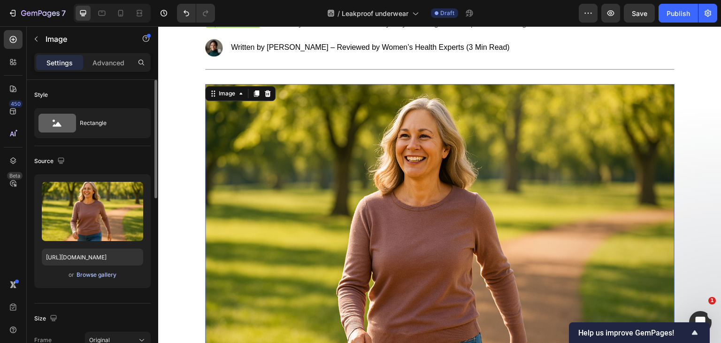
click at [105, 274] on div "Browse gallery" at bounding box center [96, 274] width 40 height 8
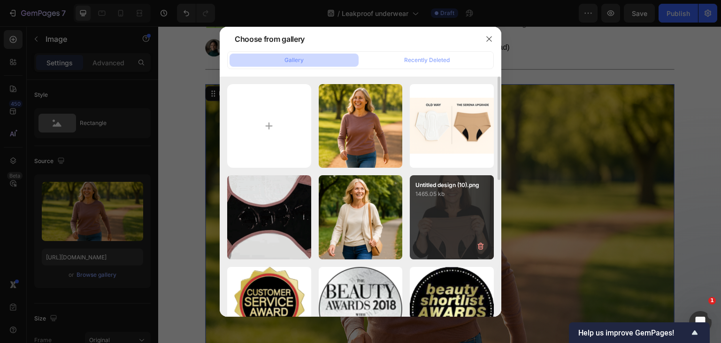
drag, startPoint x: 493, startPoint y: 213, endPoint x: 487, endPoint y: 213, distance: 5.7
click at [493, 213] on div "Untitled design (10).png 1465.05 kb" at bounding box center [452, 217] width 84 height 84
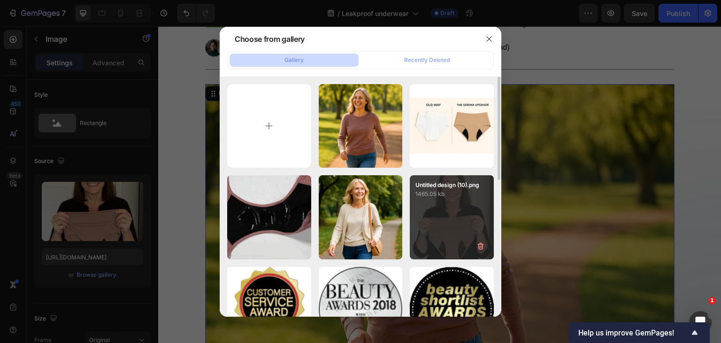
type input "https://cdn.shopify.com/s/files/1/0858/0599/0219/files/gempages_572823166410294…"
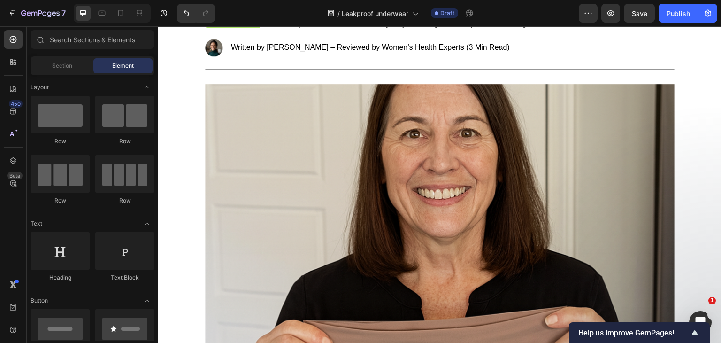
scroll to position [0, 0]
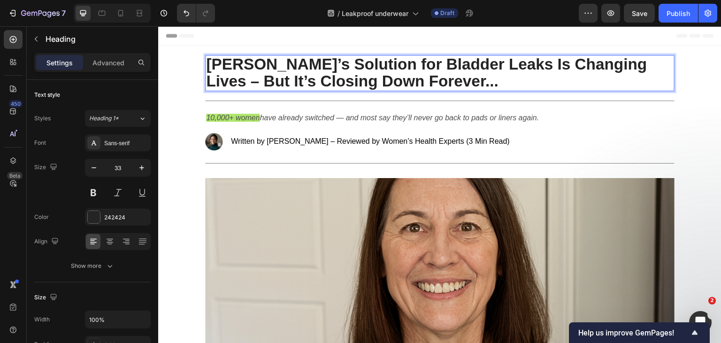
drag, startPoint x: 503, startPoint y: 83, endPoint x: 358, endPoint y: 64, distance: 145.7
click at [358, 64] on p "Serena Melbourne’s Solution for Bladder Leaks Is Changing Lives – But It’s Clos…" at bounding box center [439, 73] width 467 height 34
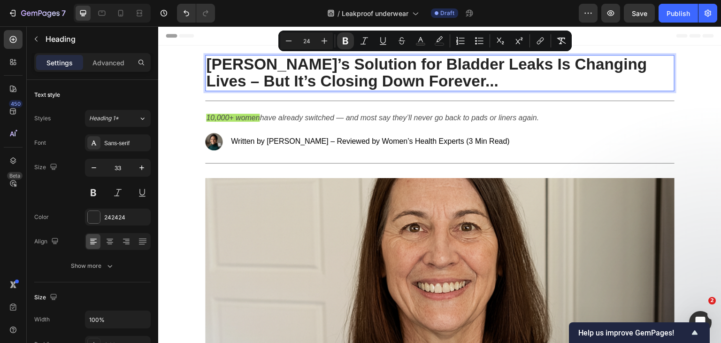
copy strong "Solution for Bladder Leaks Is Changing Lives – But It’s Closing Down Forever..."
click at [518, 82] on p "Serena Melbourne’s Solution for Bladder Leaks Is Changing Lives – But It’s Clos…" at bounding box center [439, 73] width 467 height 34
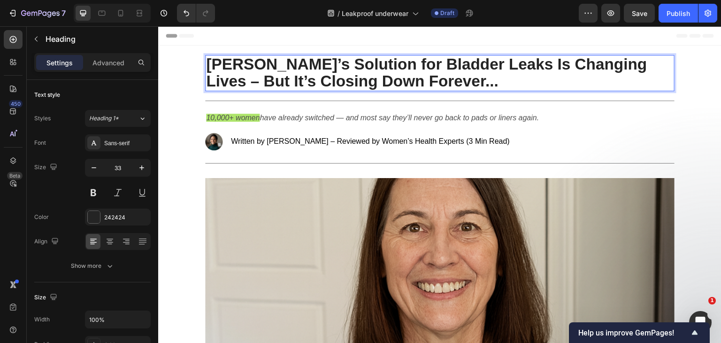
drag, startPoint x: 518, startPoint y: 82, endPoint x: 203, endPoint y: 68, distance: 315.6
click at [206, 68] on p "Serena Melbourne’s Solution for Bladder Leaks Is Changing Lives – But It’s Clos…" at bounding box center [439, 73] width 467 height 34
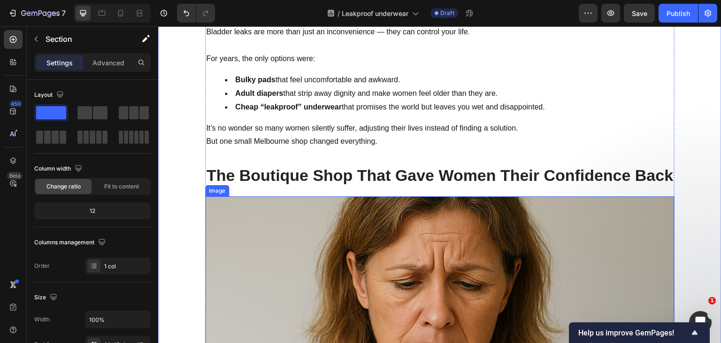
scroll to position [985, 0]
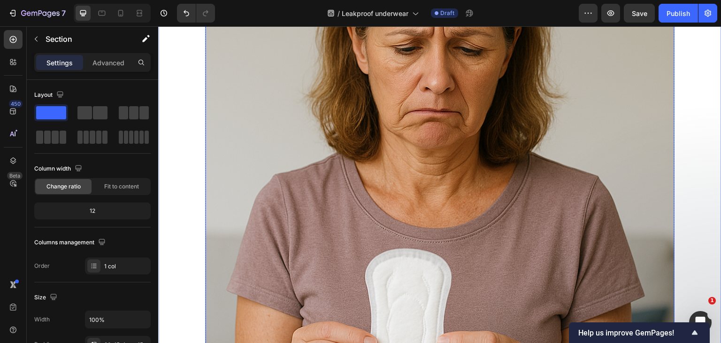
click at [383, 167] on img at bounding box center [439, 196] width 469 height 469
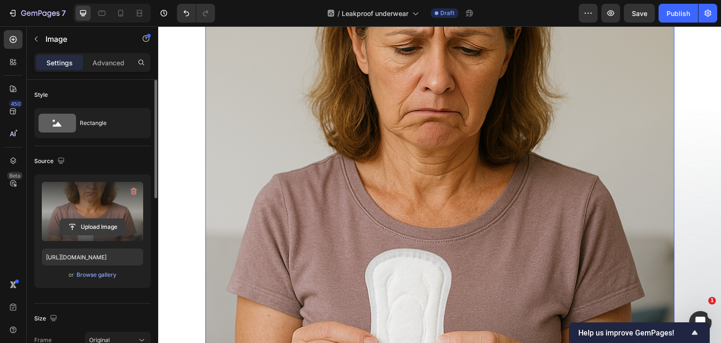
click at [80, 228] on input "file" at bounding box center [92, 227] width 65 height 16
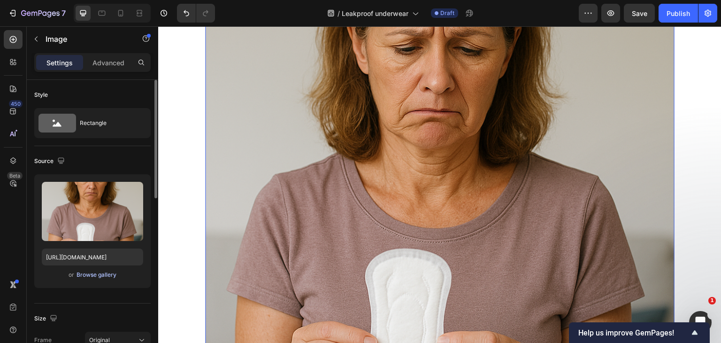
click at [92, 276] on div "Browse gallery" at bounding box center [96, 274] width 40 height 8
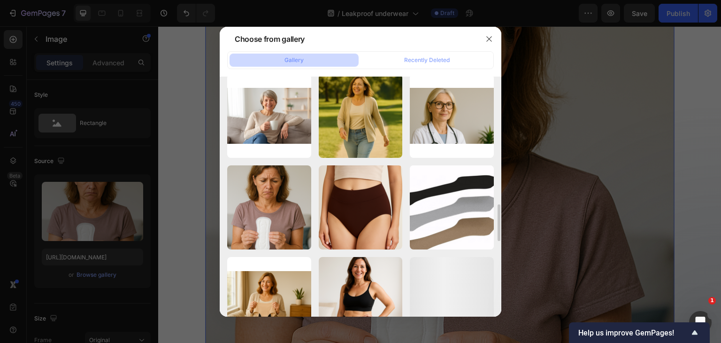
scroll to position [738, 0]
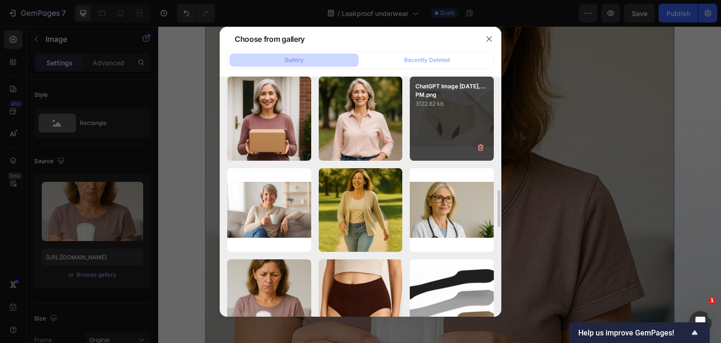
click at [450, 140] on div "ChatGPT Image Jul 24,...PM.png 3122.82 kb" at bounding box center [452, 118] width 84 height 84
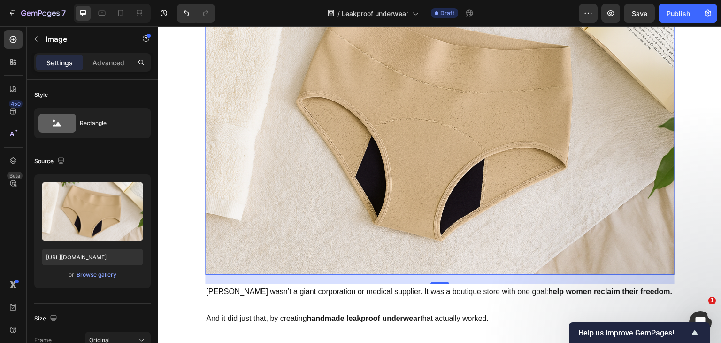
scroll to position [798, 0]
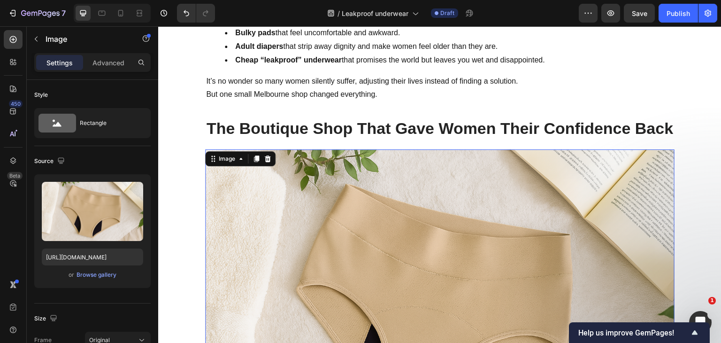
click at [437, 181] on img at bounding box center [439, 305] width 469 height 313
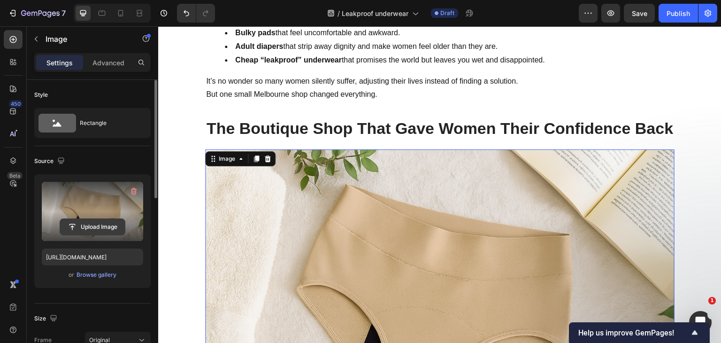
click at [109, 227] on input "file" at bounding box center [92, 227] width 65 height 16
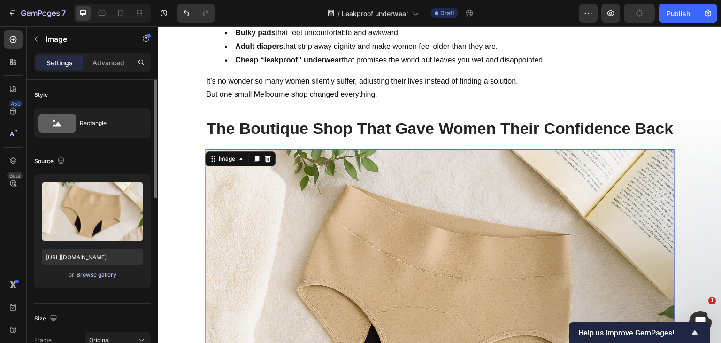
click at [95, 276] on div "Browse gallery" at bounding box center [96, 274] width 40 height 8
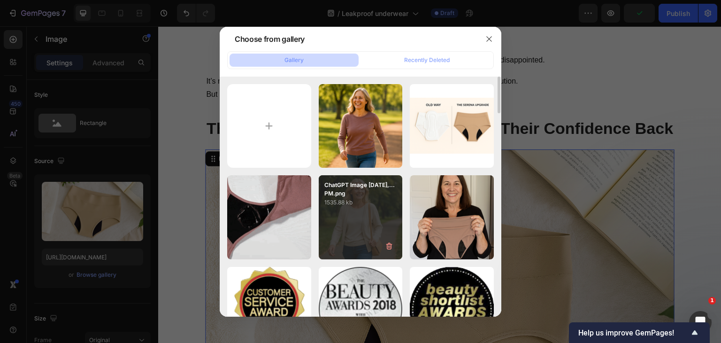
click at [368, 213] on div "ChatGPT Image Aug 19,...PM.png 1535.88 kb" at bounding box center [361, 217] width 84 height 84
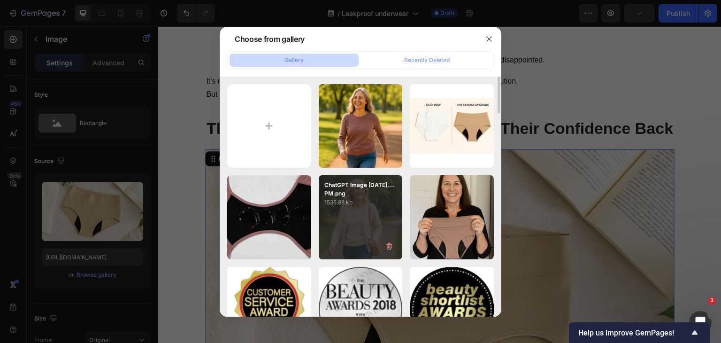
type input "https://cdn.shopify.com/s/files/1/0858/0599/0219/files/gempages_572823166410294…"
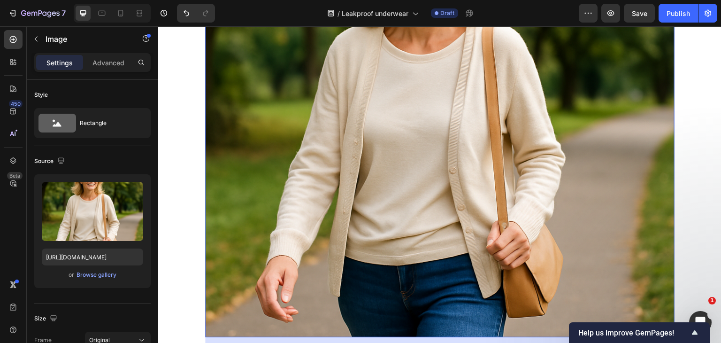
scroll to position [1314, 0]
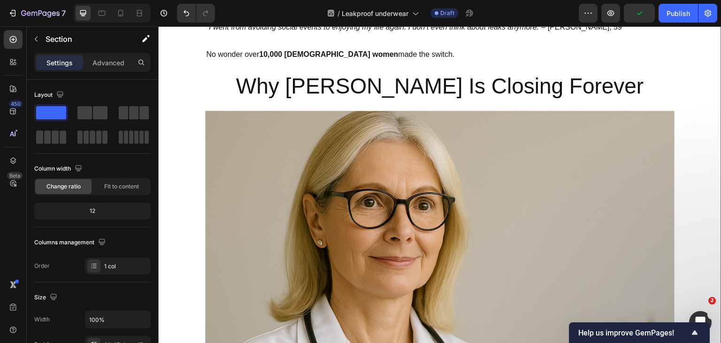
scroll to position [1595, 0]
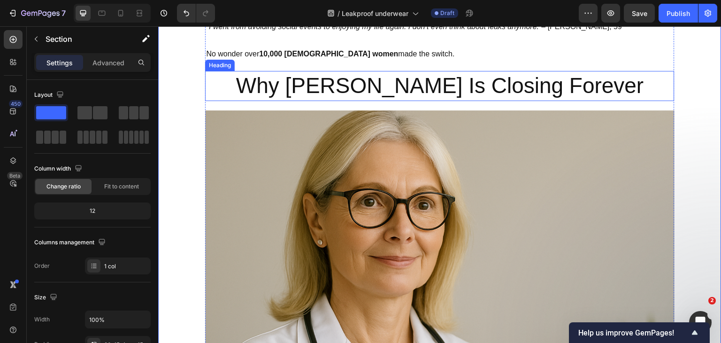
click at [355, 100] on p "Why Serena Melbourne Is Closing Forever" at bounding box center [439, 86] width 467 height 28
